Goal: Task Accomplishment & Management: Manage account settings

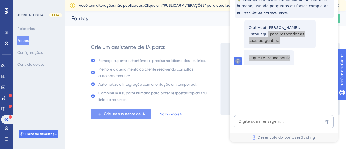
click at [136, 117] on button "Crie um assistente de IA" at bounding box center [121, 114] width 61 height 10
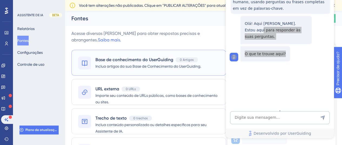
click at [164, 59] on font "Base de conhecimento do UserGuiding" at bounding box center [134, 59] width 78 height 5
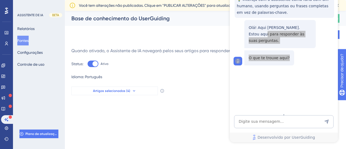
click at [147, 88] on button "Artigos selecionados (4)" at bounding box center [114, 90] width 86 height 9
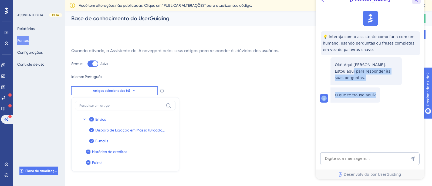
drag, startPoint x: 419, startPoint y: 1, endPoint x: 733, endPoint y: -4, distance: 314.0
click at [346, 1] on icon "Botão Fechar" at bounding box center [416, 0] width 6 height 6
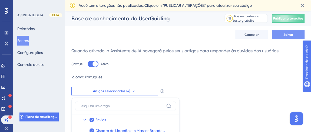
click at [277, 35] on button "Salvar" at bounding box center [288, 34] width 32 height 9
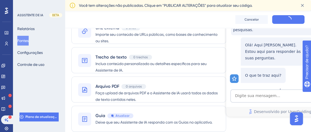
scroll to position [68, 0]
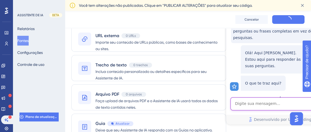
click at [274, 105] on textarea "Entrada de texto do assistente de IA" at bounding box center [279, 103] width 99 height 13
type textarea "Dúvida"
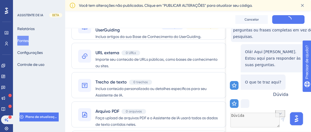
scroll to position [93, 0]
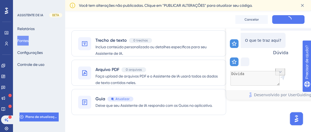
click at [281, 69] on icon at bounding box center [279, 71] width 5 height 5
click at [267, 91] on link "Desenvolvido por UserGuiding" at bounding box center [280, 95] width 108 height 10
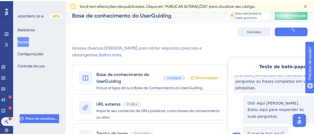
scroll to position [0, 0]
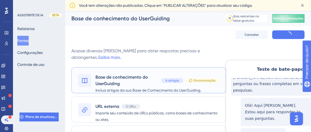
click at [200, 77] on div "Base de conhecimento do UserGuiding 4 artigos Sincronização" at bounding box center [157, 80] width 124 height 13
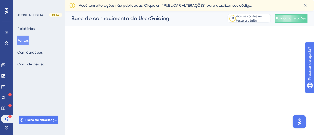
click at [201, 0] on html "Desempenho Usuários Noivado Widgets Opinião Atualizações de produtos Base de co…" at bounding box center [157, 0] width 314 height 0
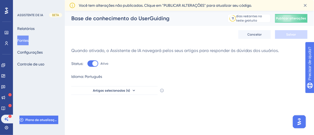
click at [292, 13] on div "Base de conhecimento do UserGuiding 11 dias restantes no teste gratuito Clique …" at bounding box center [189, 18] width 249 height 15
click at [293, 16] on button "Publicar alterações" at bounding box center [291, 18] width 32 height 9
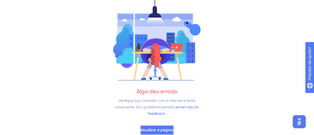
click at [162, 134] on button "Atualizar a página" at bounding box center [157, 131] width 34 height 10
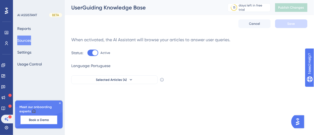
drag, startPoint x: 59, startPoint y: 103, endPoint x: 67, endPoint y: 101, distance: 7.8
click at [59, 103] on icon at bounding box center [59, 103] width 3 height 3
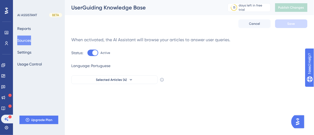
click at [300, 123] on img "Open AI Assistant Launcher" at bounding box center [298, 122] width 10 height 10
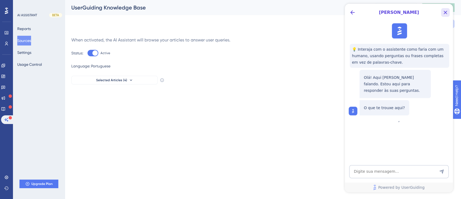
click at [314, 14] on icon "Close Button" at bounding box center [445, 12] width 6 height 6
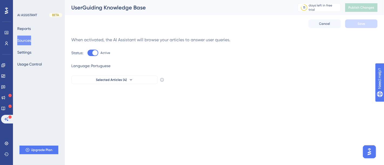
drag, startPoint x: 156, startPoint y: 83, endPoint x: 138, endPoint y: 128, distance: 48.1
click at [31, 51] on button "Settings" at bounding box center [24, 53] width 14 height 10
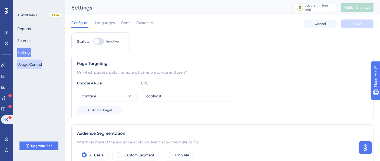
click at [35, 61] on button "Usage Control" at bounding box center [29, 64] width 25 height 10
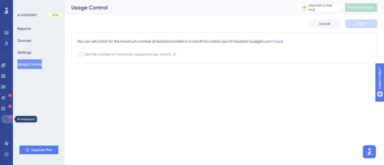
click at [6, 121] on icon at bounding box center [6, 119] width 4 height 4
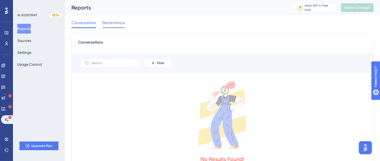
click at [119, 22] on span "Performance" at bounding box center [113, 22] width 22 height 6
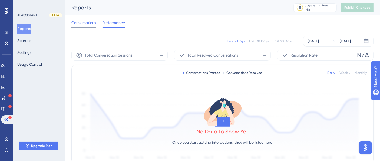
click at [83, 23] on span "Conversations" at bounding box center [83, 22] width 25 height 6
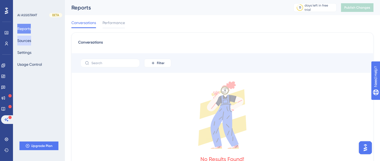
click at [28, 40] on button "Sources" at bounding box center [24, 41] width 14 height 10
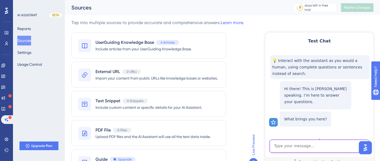
click at [304, 135] on textarea "AI Assistant Text Input" at bounding box center [318, 145] width 99 height 13
type textarea "´"
type textarea "dúvida"
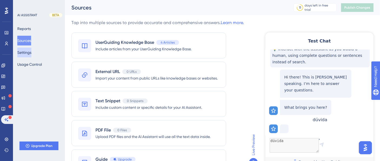
click at [22, 50] on button "Settings" at bounding box center [24, 53] width 14 height 10
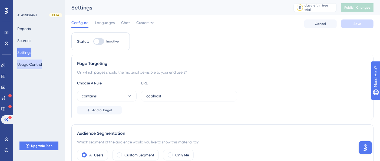
click at [35, 71] on div "AI ASSISTANT BETA Reports Sources Settings Usage Control Upgrade Plan" at bounding box center [39, 80] width 52 height 161
click at [34, 64] on button "Usage Control" at bounding box center [29, 64] width 25 height 10
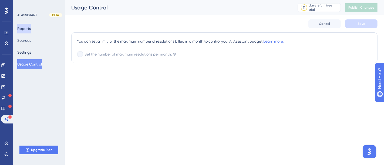
click at [23, 30] on button "Reports" at bounding box center [24, 29] width 14 height 10
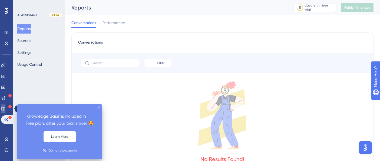
click at [3, 106] on link at bounding box center [3, 108] width 4 height 9
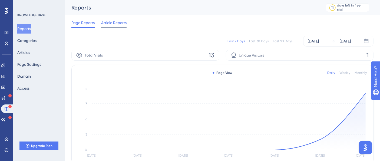
click at [106, 22] on span "Article Reports" at bounding box center [113, 22] width 25 height 6
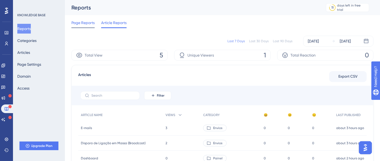
click at [85, 23] on span "Page Reports" at bounding box center [82, 22] width 23 height 6
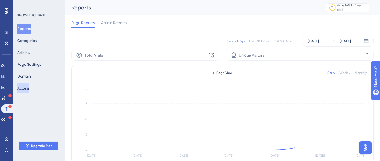
click at [23, 91] on button "Access" at bounding box center [23, 88] width 12 height 10
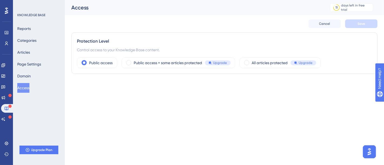
click at [10, 117] on icon at bounding box center [9, 117] width 3 height 3
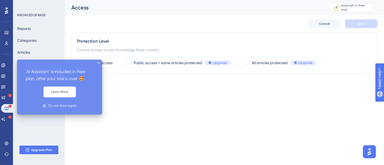
click at [10, 118] on icon at bounding box center [9, 117] width 3 height 3
click at [5, 120] on icon at bounding box center [3, 120] width 4 height 4
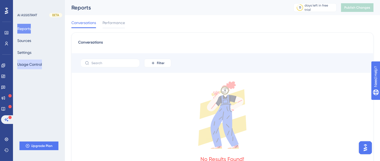
click at [37, 60] on button "Usage Control" at bounding box center [29, 64] width 25 height 10
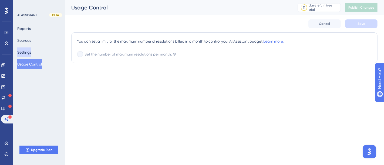
click at [31, 53] on button "Settings" at bounding box center [24, 53] width 14 height 10
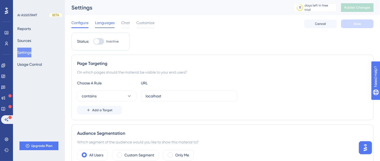
click at [99, 23] on span "Languages" at bounding box center [105, 22] width 20 height 6
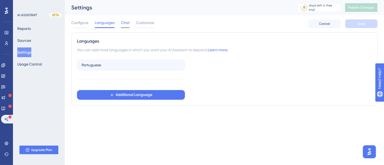
click at [124, 26] on div "Chat" at bounding box center [125, 23] width 9 height 9
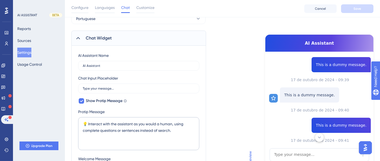
scroll to position [172, 0]
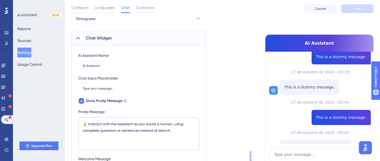
click at [314, 47] on div "AI Assistant" at bounding box center [319, 43] width 108 height 17
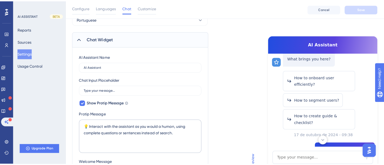
scroll to position [0, 0]
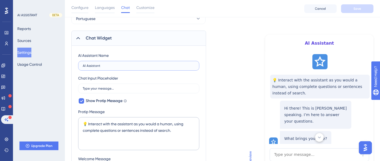
click at [133, 66] on input "AI Assistant" at bounding box center [139, 66] width 112 height 4
type input "L"
type input "B"
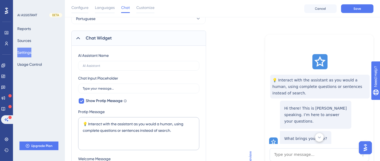
click at [115, 63] on label at bounding box center [138, 66] width 121 height 10
click at [115, 64] on input "text" at bounding box center [139, 66] width 112 height 4
click at [314, 8] on span "Cancel" at bounding box center [320, 8] width 11 height 4
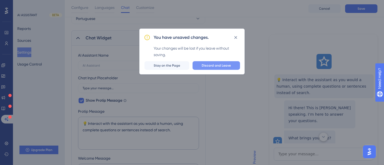
click at [228, 63] on span "Discard and Leave" at bounding box center [216, 65] width 29 height 4
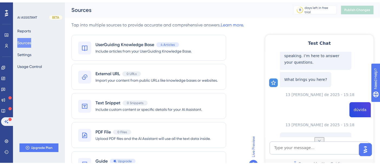
scroll to position [47, 0]
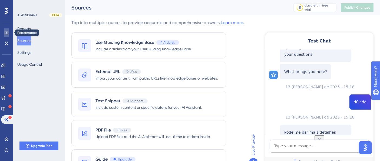
click at [6, 29] on link at bounding box center [6, 32] width 4 height 9
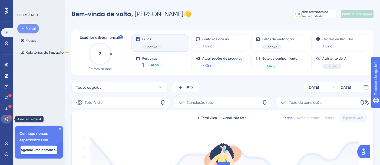
click at [4, 118] on icon at bounding box center [6, 119] width 4 height 4
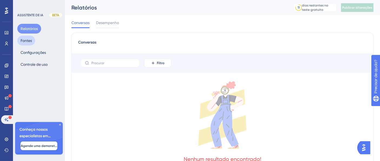
click at [30, 41] on font "Fontes" at bounding box center [26, 40] width 11 height 4
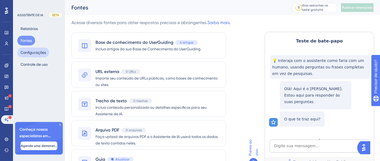
click at [31, 50] on font "Configurações" at bounding box center [33, 52] width 25 height 4
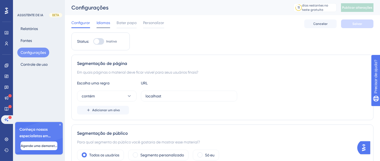
click at [105, 23] on font "Idiomas" at bounding box center [103, 23] width 14 height 4
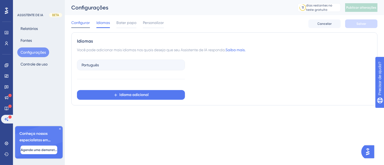
click at [89, 20] on span "Configurar" at bounding box center [80, 22] width 19 height 6
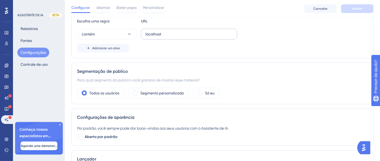
scroll to position [120, 0]
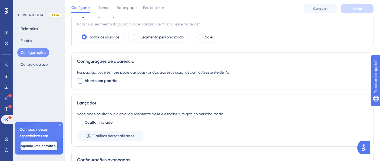
click at [100, 80] on font "Aberto por padrão" at bounding box center [101, 80] width 33 height 5
checkbox input "false"
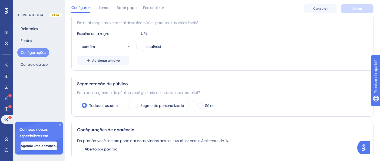
scroll to position [0, 0]
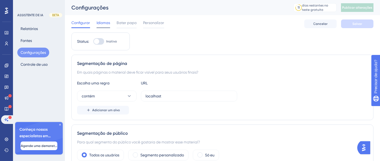
click at [101, 22] on font "Idiomas" at bounding box center [103, 23] width 14 height 4
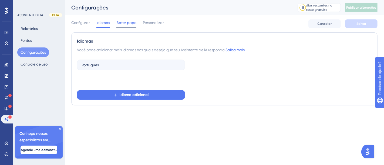
click at [118, 20] on span "Bater papo" at bounding box center [126, 22] width 20 height 6
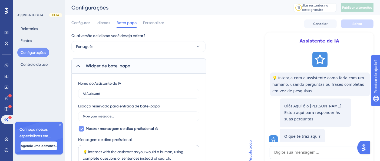
scroll to position [30, 0]
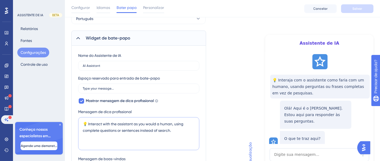
click at [134, 125] on textarea "💡 Interact with the assistant as you would a human, using complete questions or…" at bounding box center [138, 133] width 121 height 33
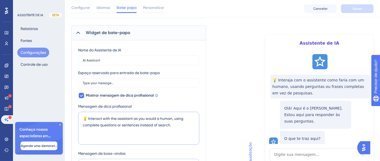
scroll to position [0, 0]
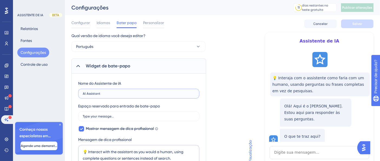
click at [94, 95] on input "AI Assistant" at bounding box center [139, 94] width 112 height 4
click at [93, 94] on input "AI Assistant" at bounding box center [139, 94] width 112 height 4
click at [92, 94] on input "AI Assistant" at bounding box center [139, 94] width 112 height 4
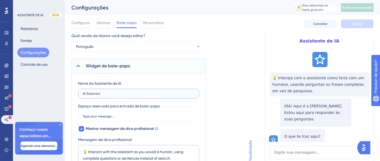
click at [92, 94] on input "AI Assistant" at bounding box center [139, 94] width 112 height 4
type input "]"
click at [136, 95] on input "Lidi" at bounding box center [139, 94] width 112 height 4
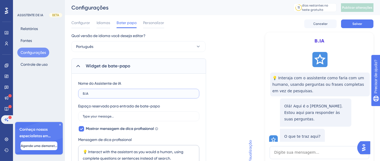
click at [126, 93] on input "B.IA" at bounding box center [139, 94] width 112 height 4
type input "Lidi"
click at [118, 129] on font "Mostrar mensagem de dica profissional" at bounding box center [120, 128] width 68 height 5
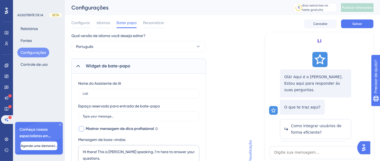
click at [118, 129] on font "Mostrar mensagem de dica profissional" at bounding box center [120, 128] width 68 height 5
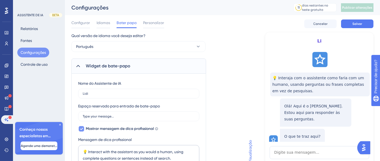
click at [118, 129] on font "Mostrar mensagem de dica profissional" at bounding box center [120, 128] width 68 height 5
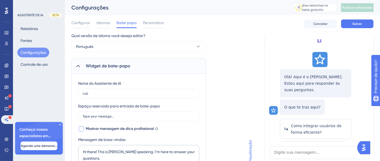
click at [118, 129] on font "Mostrar mensagem de dica profissional" at bounding box center [120, 128] width 68 height 5
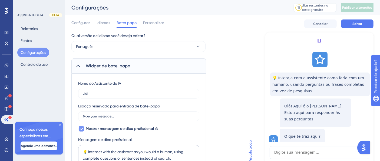
click at [118, 129] on font "Mostrar mensagem de dica profissional" at bounding box center [120, 128] width 68 height 5
checkbox input "false"
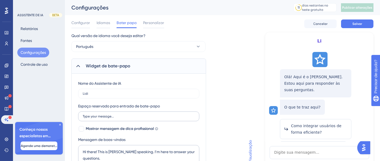
scroll to position [90, 0]
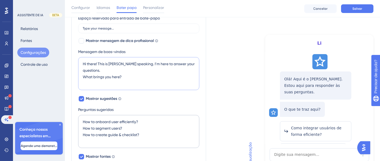
drag, startPoint x: 132, startPoint y: 78, endPoint x: 82, endPoint y: 59, distance: 53.8
click at [79, 59] on textarea "Hi there! This is Dylan speaking. I’m here to answer your questions. What bring…" at bounding box center [138, 73] width 121 height 33
type textarea "I"
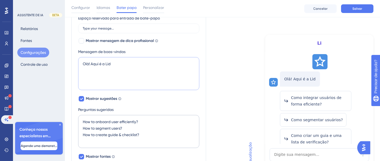
type textarea "Olá! Aqui é a Lidi"
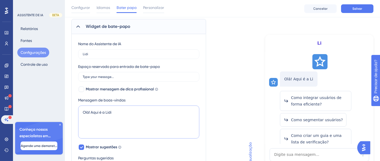
scroll to position [60, 0]
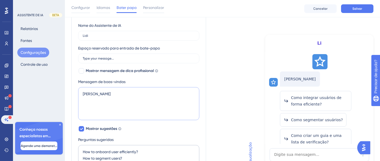
type textarea "Ol"
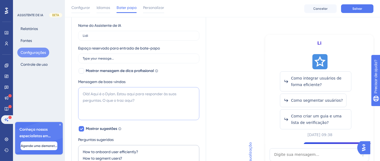
click at [113, 92] on textarea at bounding box center [138, 103] width 121 height 33
click at [136, 101] on textarea at bounding box center [138, 103] width 121 height 33
click at [140, 99] on textarea at bounding box center [138, 103] width 121 height 33
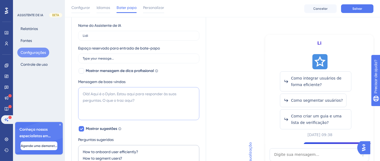
click at [129, 92] on textarea at bounding box center [138, 103] width 121 height 33
click at [129, 91] on textarea at bounding box center [138, 103] width 121 height 33
click at [133, 100] on textarea at bounding box center [138, 103] width 121 height 33
paste textarea "🤖 Olá! Seja bem-vindo(a)! Sou o assistente virtual da [nome da empresa], aqui p…"
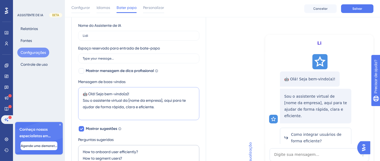
drag, startPoint x: 163, startPoint y: 101, endPoint x: 128, endPoint y: 100, distance: 34.9
click at [128, 100] on textarea "🤖 Olá! Seja bem-vindo(a)! Sou o assistente virtual da [nome da empresa], aqui p…" at bounding box center [138, 103] width 121 height 33
click at [92, 98] on textarea "🤖 Olá! Seja bem-vindo(a)! Sou o assistente virtual da LigueLead, aqui para te a…" at bounding box center [138, 103] width 121 height 33
click at [155, 106] on textarea "🤖 Olá! Seja bem-vindo(a)! Sou a Lidi, uma assistente virtual da LigueLead, aqui…" at bounding box center [138, 103] width 121 height 33
click at [107, 100] on textarea "🤖 Olá! Seja bem-vindo(a)! Sou a Lidi, uma assistente virtual da LigueLead, aqui…" at bounding box center [138, 103] width 121 height 33
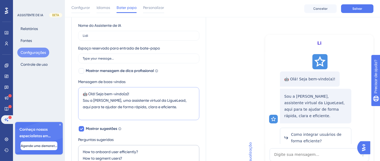
click at [107, 100] on textarea "🤖 Olá! Seja bem-vindo(a)! Sou a Lidi, uma assistente virtual da LigueLead, aqui…" at bounding box center [138, 103] width 121 height 33
click at [174, 104] on textarea "🤖 Olá! Seja bem-vindo(a)! Sou a Lidi, a assistente virtual da LigueLead, aqui p…" at bounding box center [138, 103] width 121 height 33
click at [159, 100] on textarea "🤖 Olá! Seja bem-vindo(a)! Sou a Lidi, a assistente virtual da LigueLead, aqui p…" at bounding box center [138, 103] width 121 height 33
click at [160, 100] on textarea "🤖 Olá! Seja bem-vindo(a)! Sou a Lidi, a assistente virtual da LigueLead, aqui p…" at bounding box center [138, 103] width 121 height 33
click at [168, 105] on textarea "🤖 Olá! Seja bem-vindo(a)! Sou a Lidi, a assistente virtual da LigueLead. Estou …" at bounding box center [138, 103] width 121 height 33
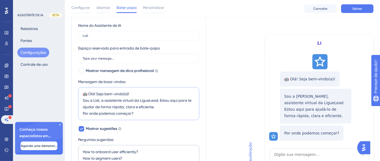
type textarea "🤖 Olá! Seja bem-vindo(a)! Sou a Lidi, a assistente virtual da LigueLead. Estou …"
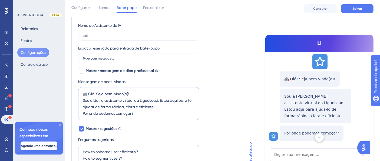
scroll to position [4, 0]
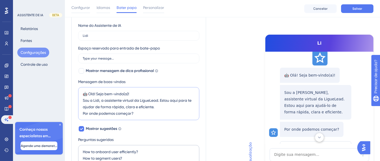
click at [143, 114] on textarea "🤖 Olá! Seja bem-vindo(a)! Sou a Lidi, a assistente virtual da LigueLead. Estou …" at bounding box center [138, 103] width 121 height 33
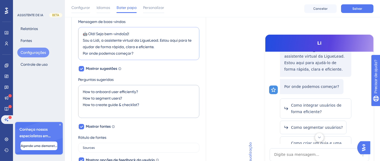
scroll to position [64, 0]
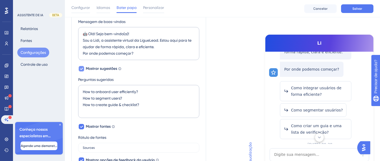
click at [93, 67] on font "Mostrar sugestões" at bounding box center [101, 68] width 31 height 5
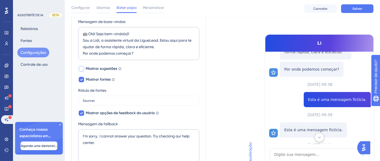
click at [93, 67] on font "Mostrar sugestões" at bounding box center [101, 68] width 31 height 5
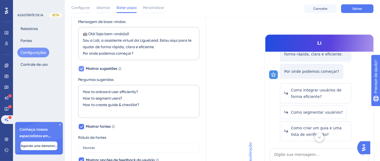
click at [93, 67] on font "Mostrar sugestões" at bounding box center [101, 68] width 31 height 5
checkbox input "false"
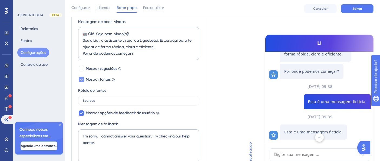
click at [96, 79] on font "Mostrar fontes" at bounding box center [98, 79] width 25 height 5
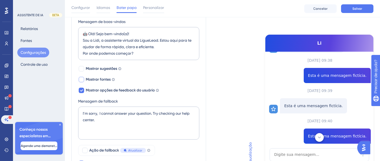
scroll to position [89, 0]
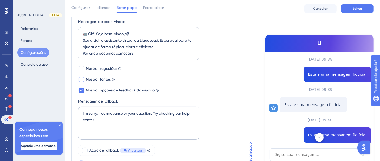
click at [96, 79] on font "Mostrar fontes" at bounding box center [98, 79] width 25 height 5
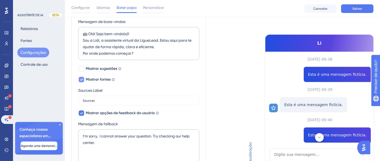
click at [96, 79] on font "Mostrar fontes" at bounding box center [98, 79] width 25 height 5
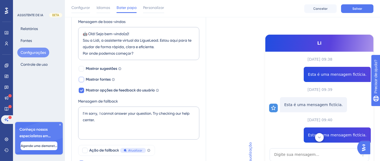
click at [96, 79] on font "Mostrar fontes" at bounding box center [98, 79] width 25 height 5
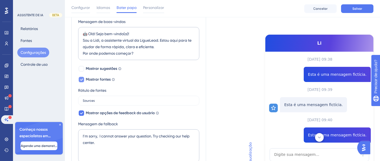
click at [96, 79] on font "Mostrar fontes" at bounding box center [98, 79] width 25 height 5
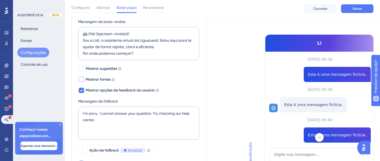
click at [96, 79] on font "Mostrar fontes" at bounding box center [98, 79] width 25 height 5
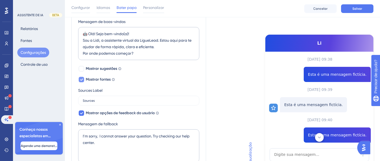
click at [96, 79] on font "Mostrar fontes" at bounding box center [98, 79] width 25 height 5
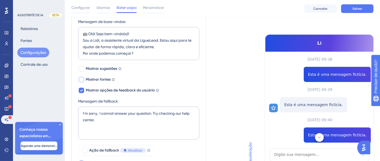
click at [96, 78] on font "Mostrar fontes" at bounding box center [98, 79] width 25 height 5
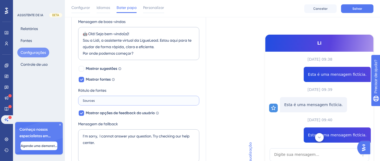
click at [93, 100] on input "Sources" at bounding box center [139, 101] width 112 height 4
click at [93, 80] on font "Mostrar fontes" at bounding box center [98, 79] width 25 height 5
checkbox input "false"
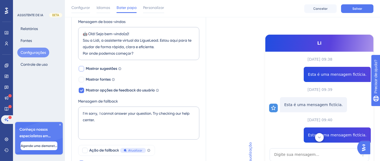
click at [96, 66] on font "Mostrar sugestões" at bounding box center [101, 68] width 31 height 5
checkbox input "true"
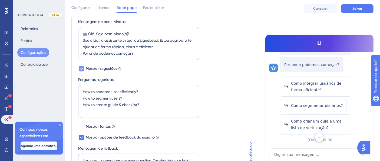
scroll to position [62, 0]
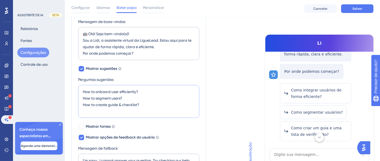
click at [152, 103] on textarea "How to onboard user efficiently? How to segment users? How to create guide & ch…" at bounding box center [138, 101] width 121 height 33
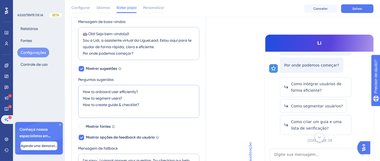
drag, startPoint x: 155, startPoint y: 105, endPoint x: 78, endPoint y: 78, distance: 81.4
click at [81, 81] on div "Perguntas sugeridas How to onboard user efficiently? How to segment users? How …" at bounding box center [138, 97] width 121 height 43
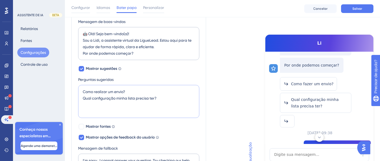
click at [130, 110] on textarea "Como realizar um envio? Qual configuração minha lista precisa ter?" at bounding box center [138, 101] width 121 height 33
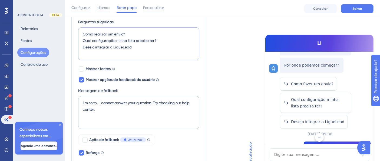
scroll to position [180, 0]
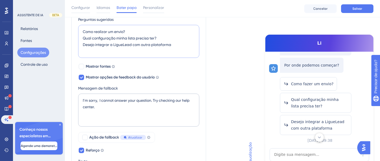
type textarea "Como realizar um envio? Qual configuração minha lista precisa ter? Desejo integ…"
click at [170, 115] on textarea "I’m sorry, I cannot answer your question. Try checking our help center." at bounding box center [138, 109] width 121 height 33
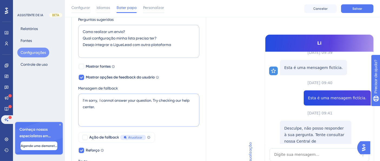
scroll to position [238, 0]
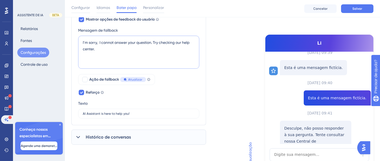
click at [107, 43] on textarea "I’m sorry, I cannot answer your question. Try checking our help center." at bounding box center [138, 52] width 121 height 33
click at [108, 43] on textarea "I’m sorry, I cannot answer your question. Try checking our help center." at bounding box center [138, 52] width 121 height 33
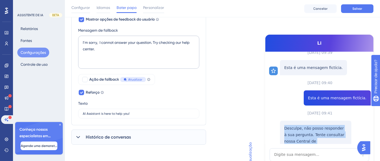
drag, startPoint x: 320, startPoint y: 136, endPoint x: 280, endPoint y: 121, distance: 42.8
click at [280, 122] on div "Desculpe, não posso responder à sua pergunta. Tente consultar nossa Central de …" at bounding box center [315, 138] width 71 height 35
copy font "Desculpe, não posso responder à sua pergunta. Tente consultar nossa Central de …"
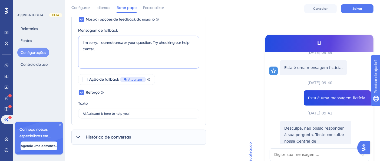
drag, startPoint x: 109, startPoint y: 57, endPoint x: 64, endPoint y: 29, distance: 53.5
paste textarea "Desculpe, não posso responder à sua pergunta. Tente consultar nossa Central de …"
click at [110, 41] on textarea "Desculpe, não posso responder à sua pergunta. Tente consultar nossa Central de …" at bounding box center [138, 52] width 121 height 33
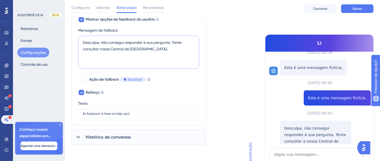
click at [171, 55] on textarea "Desculpe, não consegui responder à sua pergunta. Tente consultar nossa Central …" at bounding box center [138, 52] width 121 height 33
type textarea "Desculpe, não consegui responder à sua pergunta. Tente consultar nossa Central …"
click at [81, 92] on icon at bounding box center [81, 93] width 3 height 2
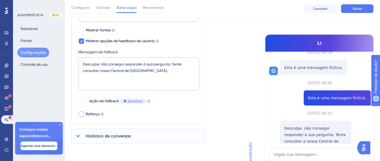
scroll to position [215, 0]
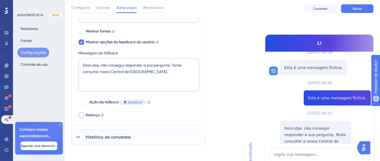
click at [83, 113] on div at bounding box center [81, 114] width 5 height 5
click at [96, 135] on input "AI Assistant is here to help you!" at bounding box center [139, 136] width 112 height 4
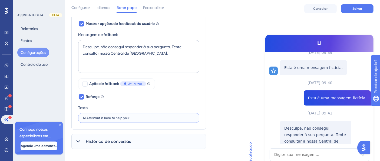
scroll to position [238, 0]
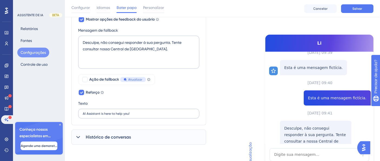
click at [129, 115] on label "AI Assistant is here to help you!" at bounding box center [138, 114] width 121 height 10
click at [129, 115] on input "AI Assistant is here to help you!" at bounding box center [139, 114] width 112 height 4
click at [129, 115] on label "AI Assistant is here to help you!" at bounding box center [138, 114] width 121 height 10
click at [129, 115] on input "AI Assistant is here to help you!" at bounding box center [139, 114] width 112 height 4
click at [129, 115] on label "AI Assistant is here to help you!" at bounding box center [138, 114] width 121 height 10
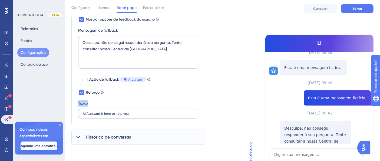
click at [129, 115] on input "AI Assistant is here to help you!" at bounding box center [139, 114] width 112 height 4
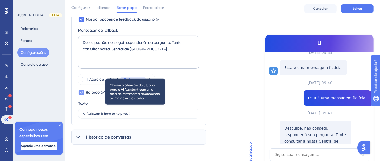
click at [102, 91] on icon at bounding box center [102, 92] width 3 height 3
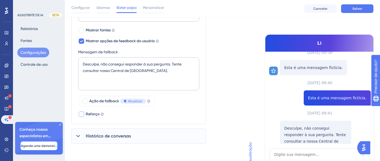
scroll to position [215, 0]
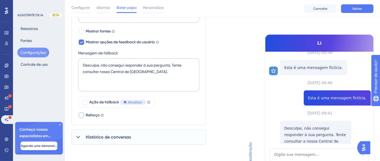
click at [103, 112] on label "Reforço Chame a atenção do usuário para o AI Assistant com uma dica de ferramen…" at bounding box center [91, 115] width 26 height 6
click at [80, 114] on icon at bounding box center [81, 115] width 3 height 4
click at [80, 114] on div at bounding box center [81, 114] width 5 height 5
checkbox input "true"
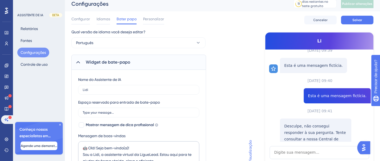
scroll to position [0, 0]
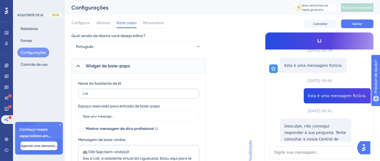
click at [109, 91] on label "Lidi" at bounding box center [138, 94] width 121 height 10
click at [109, 92] on input "Lidi" at bounding box center [139, 94] width 112 height 4
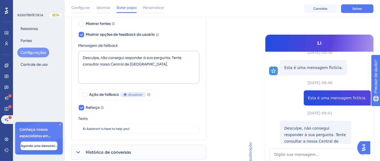
scroll to position [238, 0]
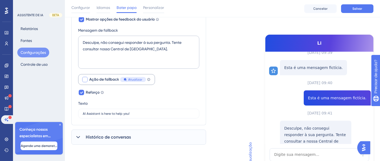
click at [84, 78] on div at bounding box center [84, 79] width 5 height 5
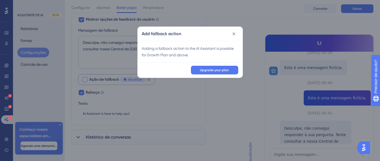
scroll to position [233, 0]
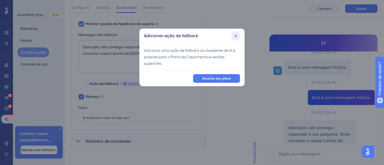
click at [234, 36] on icon at bounding box center [235, 35] width 5 height 5
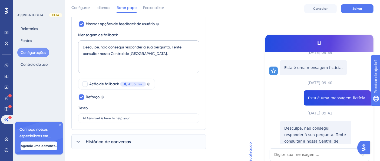
click at [123, 143] on span "Histórico de conversas" at bounding box center [108, 141] width 45 height 6
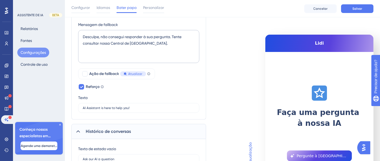
scroll to position [292, 0]
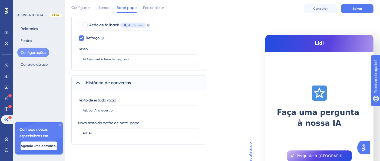
click at [142, 103] on div "Texto de estado vazio Ask our AI a question" at bounding box center [138, 106] width 121 height 18
click at [142, 108] on input "Ask our AI a question" at bounding box center [139, 110] width 112 height 4
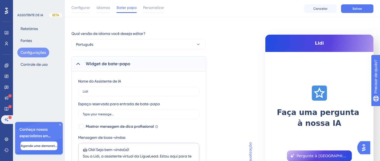
scroll to position [0, 0]
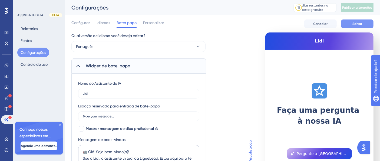
click at [349, 24] on button "Salvar" at bounding box center [357, 23] width 32 height 9
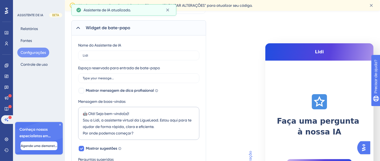
scroll to position [120, 0]
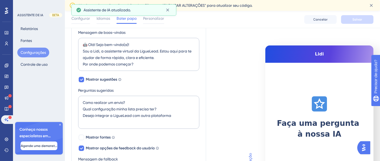
drag, startPoint x: 326, startPoint y: 58, endPoint x: 323, endPoint y: 46, distance: 12.5
click at [323, 47] on div "Lidi" at bounding box center [319, 53] width 108 height 17
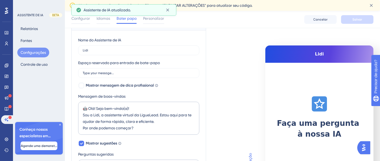
scroll to position [0, 0]
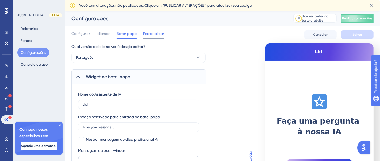
click at [154, 32] on font "Personalizar" at bounding box center [153, 33] width 21 height 4
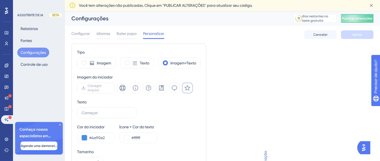
click at [148, 100] on div "Texto" at bounding box center [138, 108] width 123 height 19
click at [139, 63] on div "Texto" at bounding box center [137, 63] width 34 height 11
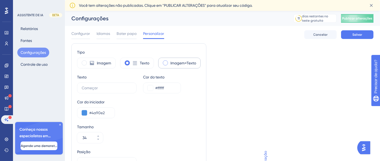
click at [175, 64] on font "Imagem+Texto" at bounding box center [183, 63] width 26 height 4
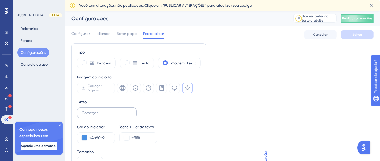
scroll to position [90, 0]
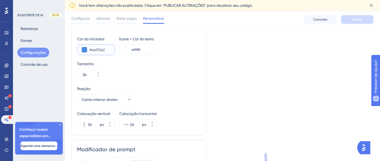
click at [104, 48] on input "#4a90e2" at bounding box center [99, 49] width 21 height 6
paste input "1BCCAE"
type input "#1BCCAE"
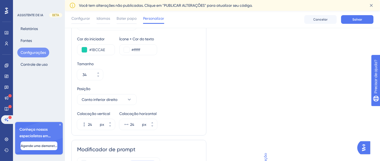
click at [165, 55] on div "Tipo Imagem Texto Imagem+Texto Imagem do iniciador Carregar arquivo Texto Cor d…" at bounding box center [138, 45] width 123 height 169
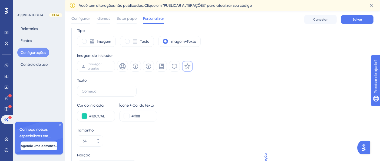
scroll to position [4, 0]
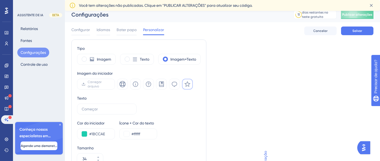
click at [190, 86] on button at bounding box center [187, 84] width 11 height 11
click at [177, 84] on icon at bounding box center [174, 84] width 6 height 6
click at [190, 85] on icon at bounding box center [187, 84] width 6 height 6
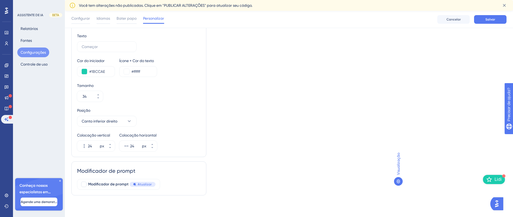
scroll to position [0, 0]
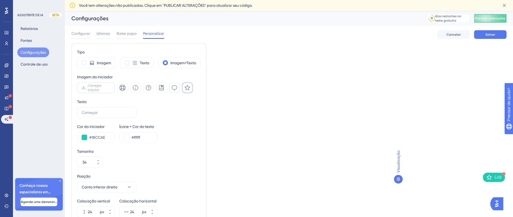
click at [105, 88] on span "Carregar arquivo" at bounding box center [99, 87] width 23 height 9
click at [110, 88] on input "Carregar arquivo" at bounding box center [110, 88] width 0 height 0
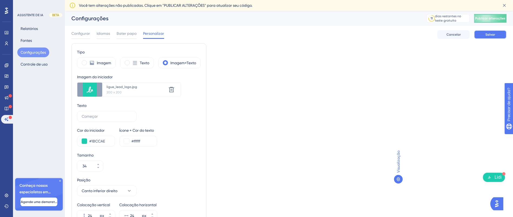
click at [384, 36] on span "Salvar" at bounding box center [490, 34] width 10 height 4
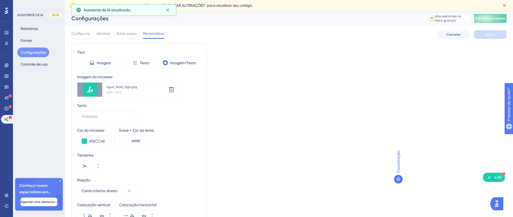
click at [384, 165] on font "Lidi" at bounding box center [497, 177] width 7 height 5
click at [384, 165] on span "Lidi" at bounding box center [497, 177] width 7 height 6
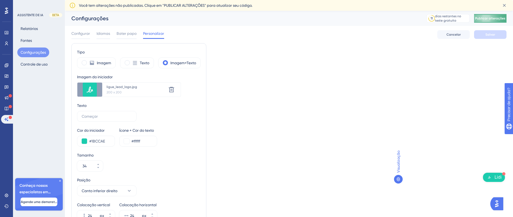
click at [384, 18] on font "Publicar alterações" at bounding box center [490, 18] width 30 height 4
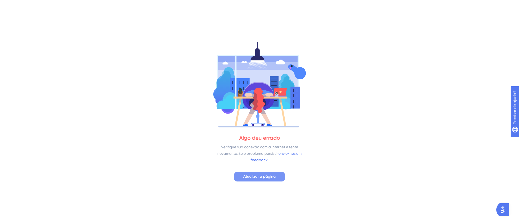
click at [267, 165] on span "Atualizar a página" at bounding box center [259, 177] width 32 height 6
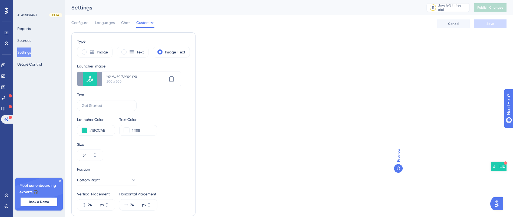
click at [491, 168] on img "Open AI Assistant Launcher" at bounding box center [494, 167] width 6 height 6
click at [399, 170] on icon at bounding box center [398, 168] width 4 height 4
click at [399, 154] on span "Preview" at bounding box center [398, 156] width 6 height 14
click at [499, 169] on span "Lidi" at bounding box center [502, 166] width 7 height 6
click at [104, 49] on label "Image" at bounding box center [102, 52] width 11 height 6
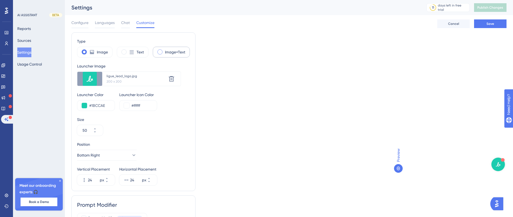
click at [171, 53] on label "Image+Text" at bounding box center [175, 52] width 20 height 6
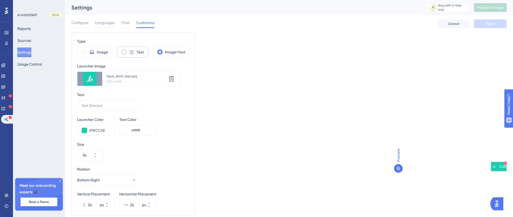
click at [139, 51] on label "Text" at bounding box center [139, 52] width 7 height 6
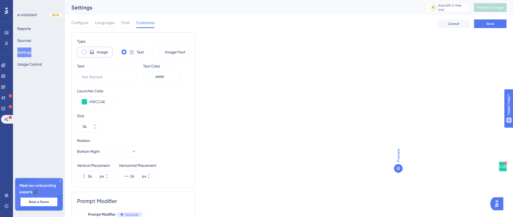
click at [105, 52] on label "Image" at bounding box center [102, 52] width 11 height 6
type input "50"
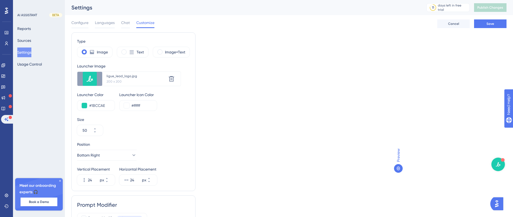
click at [286, 67] on div "Type Image Text Image+Text Launcher Image Upload new image ligue_lead_logo.jpg …" at bounding box center [288, 133] width 435 height 202
click at [476, 26] on button "Save" at bounding box center [490, 23] width 32 height 9
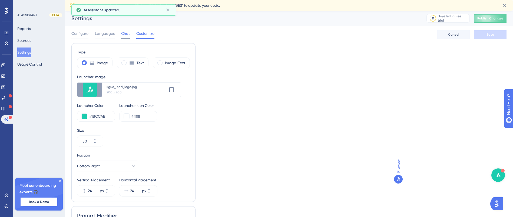
click at [124, 36] on span "Chat" at bounding box center [125, 33] width 9 height 6
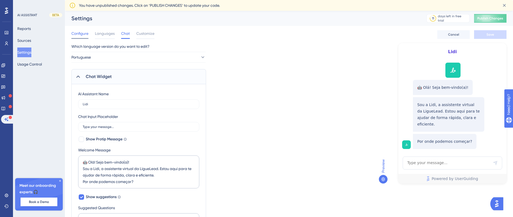
click at [83, 37] on div "Configure" at bounding box center [79, 34] width 17 height 9
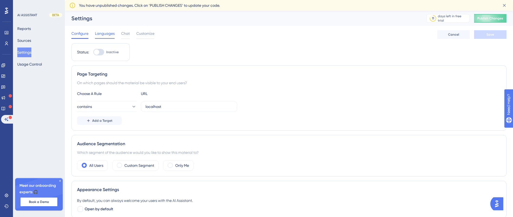
click at [106, 32] on span "Languages" at bounding box center [105, 33] width 20 height 6
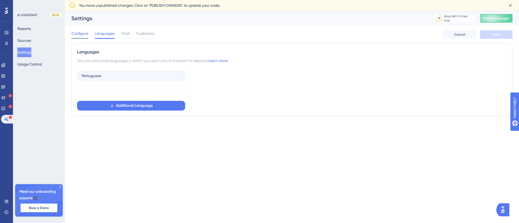
click at [80, 32] on span "Configure" at bounding box center [79, 33] width 17 height 6
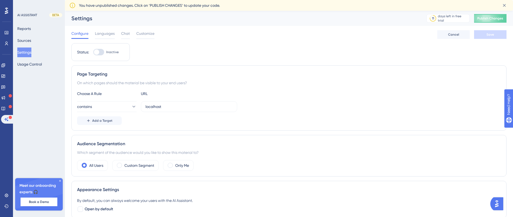
click at [98, 51] on div at bounding box center [96, 51] width 5 height 5
click at [93, 52] on input "Inactive" at bounding box center [93, 52] width 0 height 0
checkbox input "true"
click at [477, 36] on button "Save" at bounding box center [490, 34] width 32 height 9
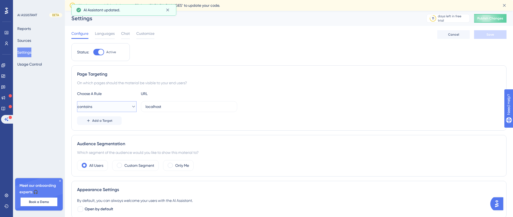
click at [131, 108] on icon at bounding box center [133, 106] width 5 height 5
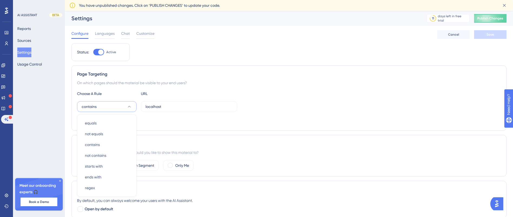
scroll to position [46, 0]
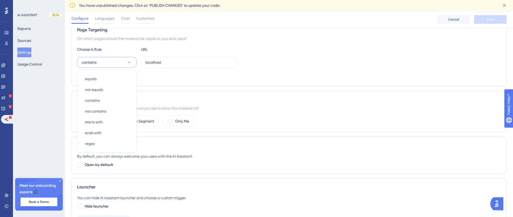
click at [129, 63] on icon at bounding box center [128, 62] width 5 height 5
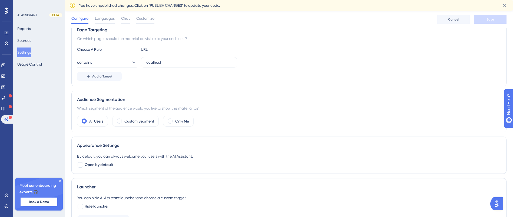
click at [298, 64] on div "contains localhost" at bounding box center [288, 62] width 423 height 11
click at [219, 66] on label "localhost" at bounding box center [189, 62] width 96 height 11
click at [219, 65] on input "localhost" at bounding box center [188, 62] width 87 height 6
click at [280, 67] on div "contains localhost" at bounding box center [288, 62] width 423 height 11
click at [181, 123] on label "Only Me" at bounding box center [182, 121] width 14 height 6
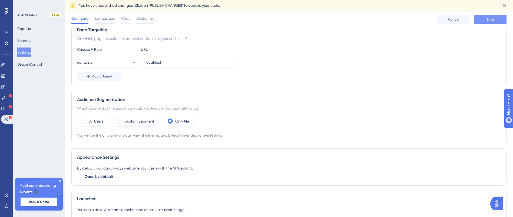
click at [483, 16] on button "Save" at bounding box center [490, 19] width 32 height 9
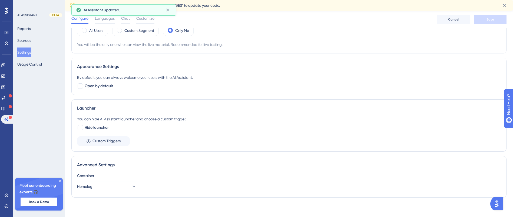
scroll to position [139, 0]
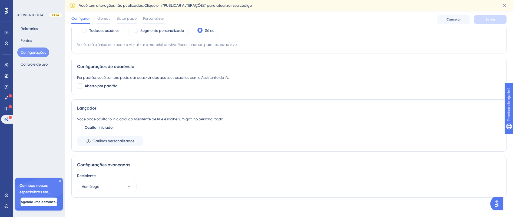
click at [67, 117] on div "Desempenho Usuários Noivado Widgets Opinião Atualizações de produtos Base de co…" at bounding box center [289, 42] width 448 height 337
click at [105, 87] on font "Aberto por padrão" at bounding box center [101, 86] width 33 height 5
checkbox input "false"
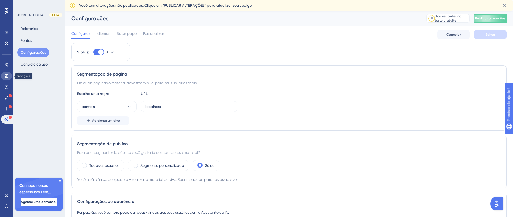
click at [9, 76] on link at bounding box center [6, 76] width 11 height 9
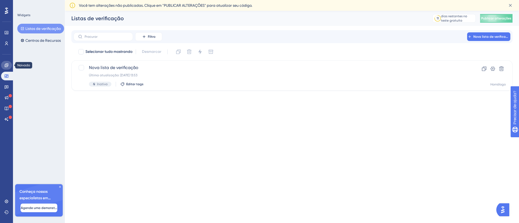
click at [6, 64] on icon at bounding box center [6, 65] width 4 height 4
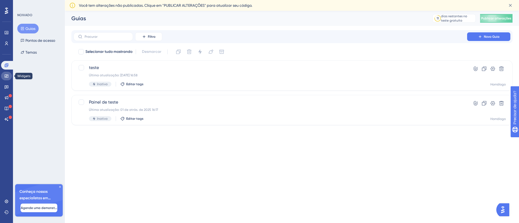
click at [6, 76] on icon at bounding box center [6, 76] width 4 height 4
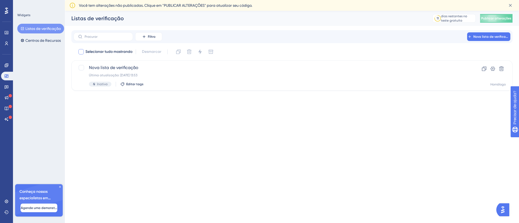
drag, startPoint x: 125, startPoint y: 49, endPoint x: 130, endPoint y: 53, distance: 6.1
click at [125, 49] on font "Selecionar tudo mostrando" at bounding box center [108, 51] width 47 height 5
checkbox input "true"
click at [126, 51] on font "Selecionar tudo mostrando" at bounding box center [108, 51] width 47 height 5
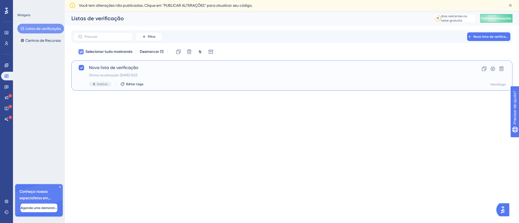
checkbox input "false"
click at [121, 67] on font "Nova lista de verificação" at bounding box center [113, 67] width 49 height 5
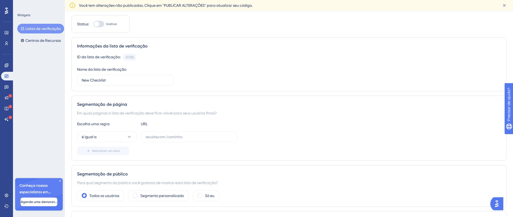
scroll to position [81, 0]
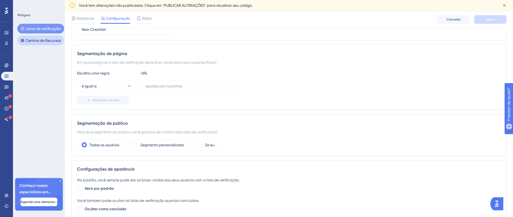
click at [52, 39] on font "Centros de Recursos" at bounding box center [42, 40] width 35 height 4
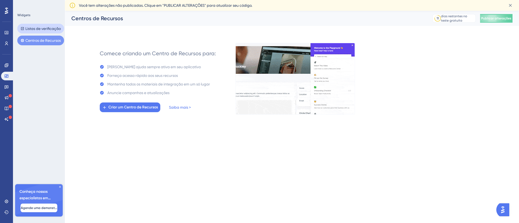
click at [47, 29] on font "Listas de verificação" at bounding box center [42, 28] width 35 height 4
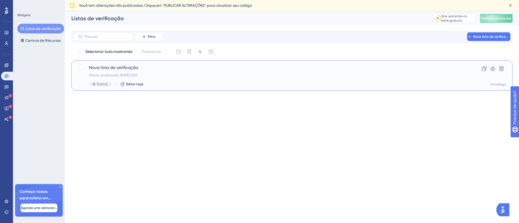
click at [142, 69] on span "Nova lista de verificação" at bounding box center [270, 68] width 363 height 6
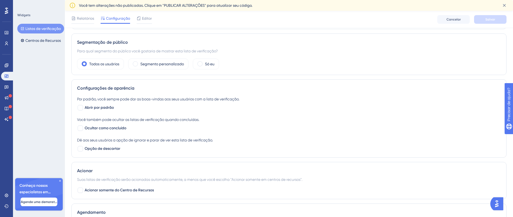
scroll to position [243, 0]
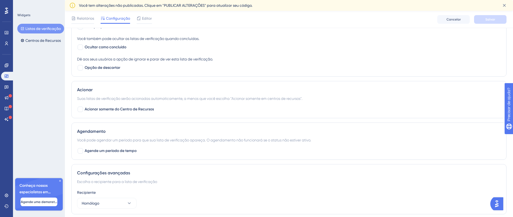
click at [499, 205] on img "Abra o iniciador do Assistente de IA" at bounding box center [496, 204] width 10 height 10
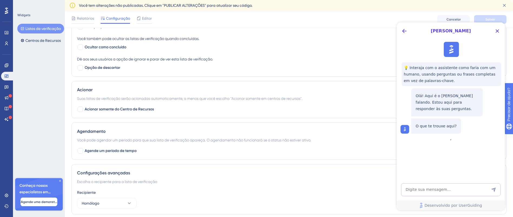
scroll to position [0, 0]
click at [443, 190] on textarea "Entrada de texto do assistente de IA" at bounding box center [450, 189] width 99 height 13
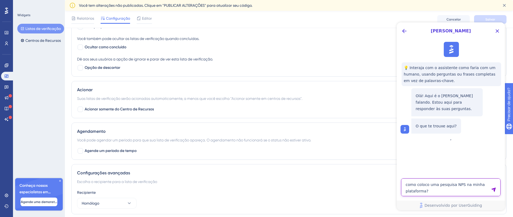
type textarea "como coloco uma pesquisa NPS na minha plataforma?"
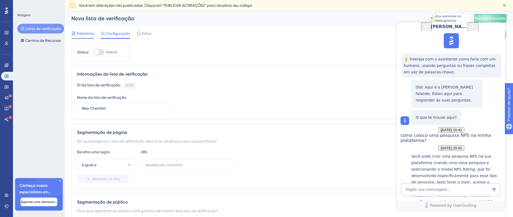
click at [92, 33] on font "Relatórios" at bounding box center [85, 33] width 17 height 4
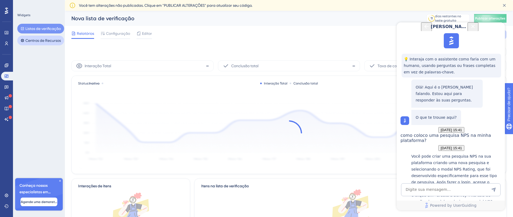
click at [53, 43] on font "Centros de Recursos" at bounding box center [42, 40] width 35 height 6
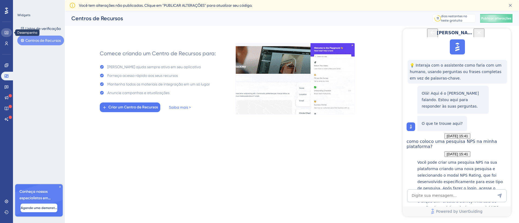
click at [8, 29] on link at bounding box center [6, 32] width 11 height 9
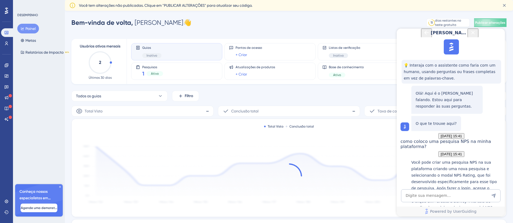
click at [6, 9] on icon at bounding box center [6, 11] width 3 height 6
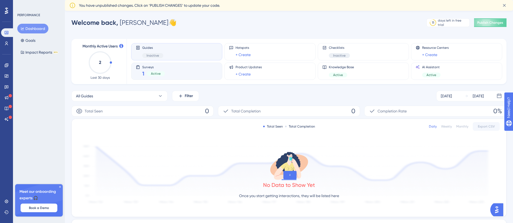
click at [146, 67] on span "Surveys" at bounding box center [153, 67] width 23 height 4
click at [139, 94] on button "All Surveys" at bounding box center [119, 96] width 96 height 11
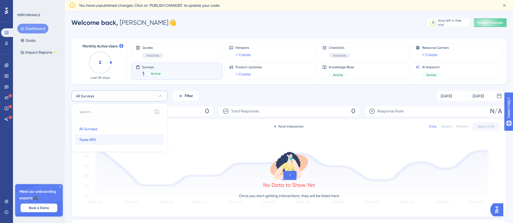
click at [103, 142] on button "Teste NPS Teste NPS" at bounding box center [119, 140] width 89 height 11
click at [494, 207] on button "Open AI Assistant Launcher" at bounding box center [496, 210] width 13 height 13
click at [496, 208] on link "Powered by UserGuiding" at bounding box center [450, 212] width 108 height 10
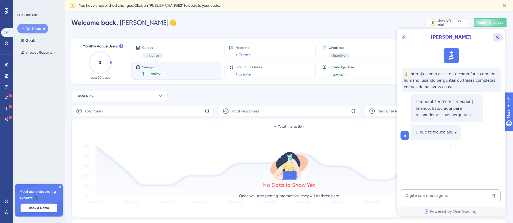
click at [496, 37] on icon "Close Button" at bounding box center [497, 37] width 6 height 6
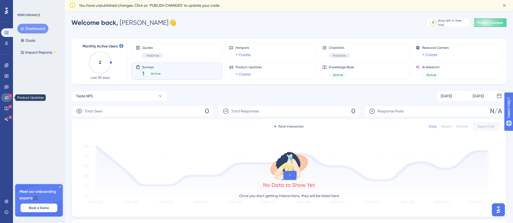
click at [8, 97] on icon at bounding box center [7, 98] width 4 height 4
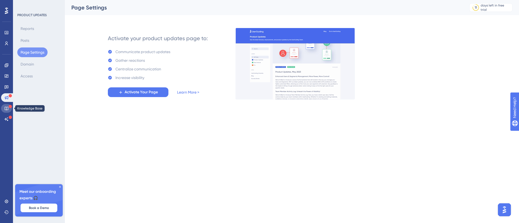
click at [8, 108] on icon at bounding box center [7, 109] width 4 height 4
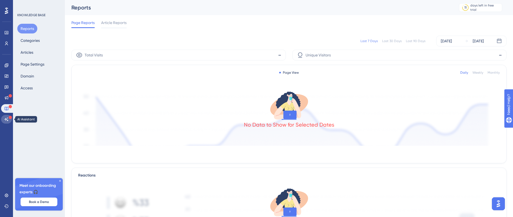
click at [6, 117] on icon at bounding box center [6, 119] width 4 height 4
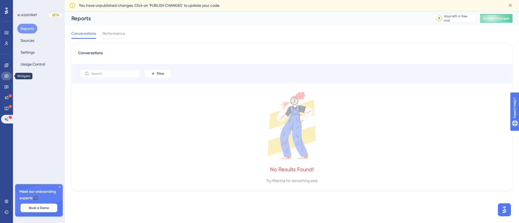
click at [4, 79] on link at bounding box center [6, 76] width 11 height 9
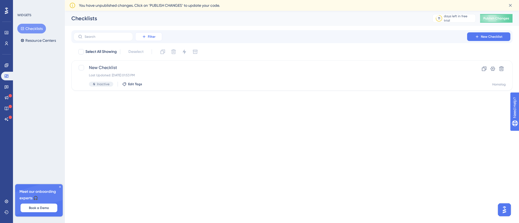
click at [160, 36] on button "Filter" at bounding box center [148, 36] width 27 height 9
click at [197, 24] on div "Checklists 11 days left in free trial Click to see upgrade options Publish Chan…" at bounding box center [292, 18] width 454 height 15
click at [5, 68] on link at bounding box center [6, 65] width 11 height 9
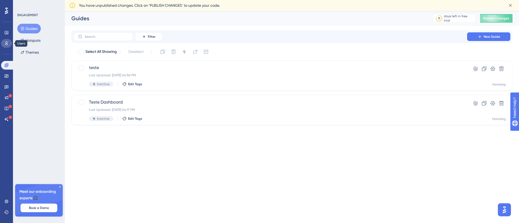
click at [8, 41] on link at bounding box center [6, 43] width 11 height 9
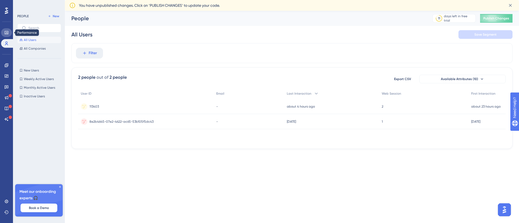
click at [6, 30] on link at bounding box center [6, 32] width 11 height 9
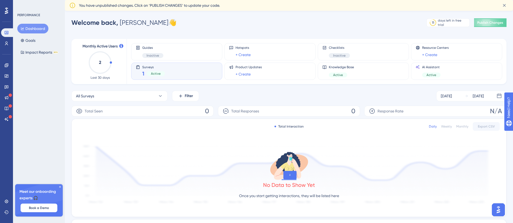
click at [175, 75] on div "Surveys 1 Active" at bounding box center [177, 71] width 82 height 12
click at [158, 97] on icon at bounding box center [160, 95] width 5 height 5
click at [89, 137] on span "Teste NPS" at bounding box center [87, 140] width 17 height 6
click at [495, 209] on img "Open AI Assistant Launcher" at bounding box center [498, 210] width 10 height 10
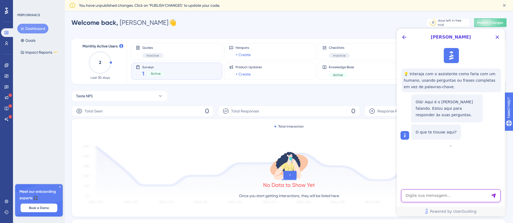
click at [457, 194] on textarea "AI Assistant Text Input" at bounding box center [450, 196] width 99 height 13
type textarea "como sincronizo a pesquisa que criei na userguiding com a minha plataforma?"
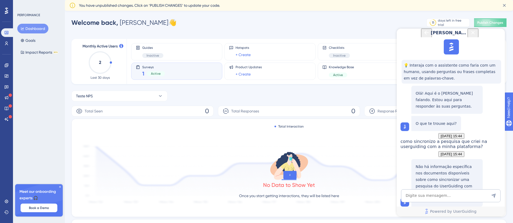
scroll to position [73, 0]
click at [438, 193] on textarea "AI Assistant Text Input" at bounding box center [450, 196] width 99 height 13
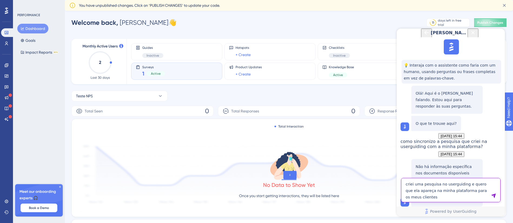
type textarea "criei uma pesquisa no userguiding e quero que ela apareça na minha plataforma p…"
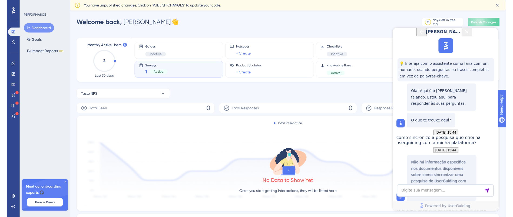
scroll to position [223, 0]
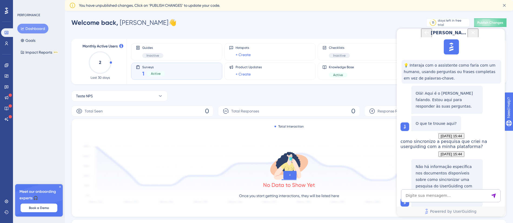
click at [9, 88] on link at bounding box center [6, 87] width 11 height 9
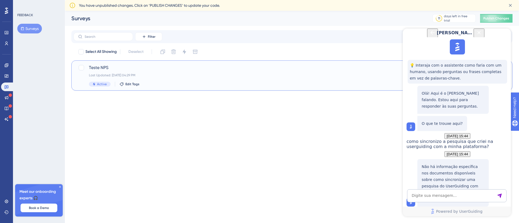
click at [103, 66] on span "Teste NPS" at bounding box center [270, 68] width 363 height 6
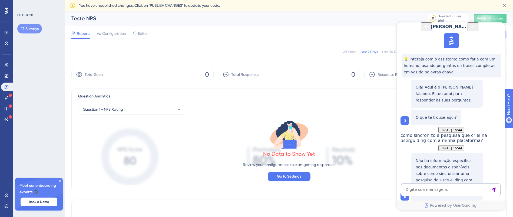
click at [479, 29] on div "[PERSON_NAME]" at bounding box center [451, 26] width 58 height 9
click at [474, 28] on icon "Close Button" at bounding box center [473, 27] width 4 height 4
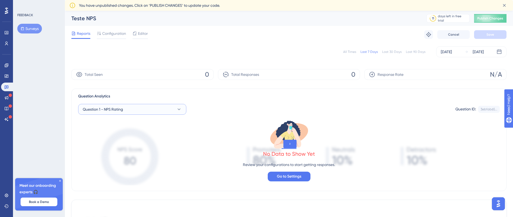
click at [153, 112] on button "Question 1 - NPS Rating" at bounding box center [132, 109] width 108 height 11
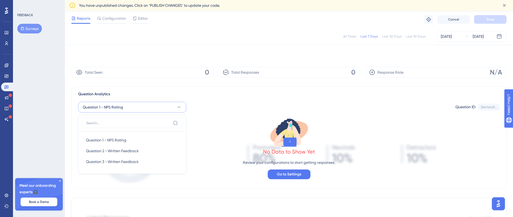
scroll to position [38, 0]
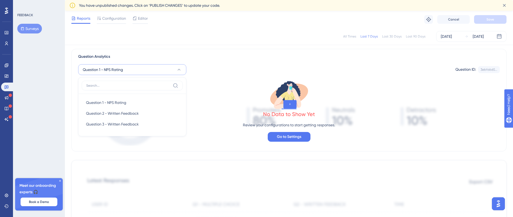
click at [247, 56] on div "Question Analytics" at bounding box center [288, 56] width 421 height 6
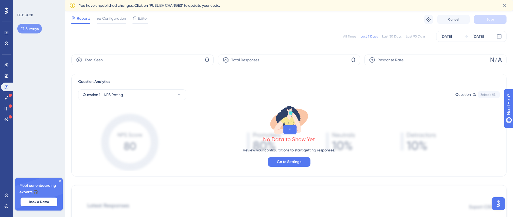
scroll to position [0, 0]
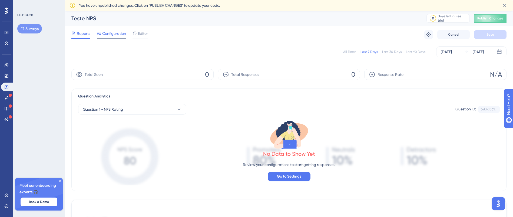
click at [106, 31] on span "Configuration" at bounding box center [114, 33] width 24 height 6
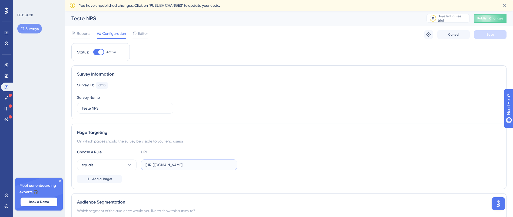
click at [208, 163] on input "[URL][DOMAIN_NAME]" at bounding box center [188, 165] width 87 height 6
click at [212, 165] on input "[URL][DOMAIN_NAME]" at bounding box center [188, 165] width 87 height 6
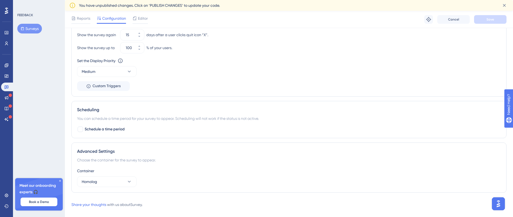
scroll to position [388, 0]
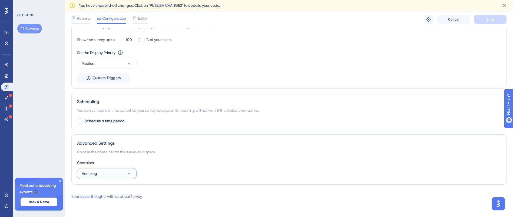
click at [112, 172] on button "Homolog" at bounding box center [106, 173] width 59 height 11
click at [122, 173] on button "Homolog" at bounding box center [106, 173] width 59 height 11
click at [123, 173] on button "Homolog" at bounding box center [106, 173] width 59 height 11
click at [115, 174] on button "Homolog" at bounding box center [106, 173] width 59 height 11
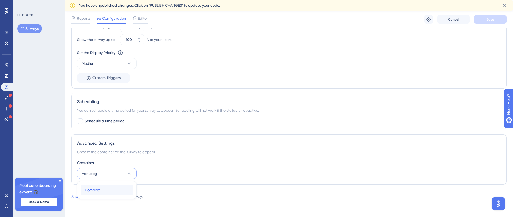
click at [103, 190] on div "Homolog Homolog" at bounding box center [107, 190] width 44 height 11
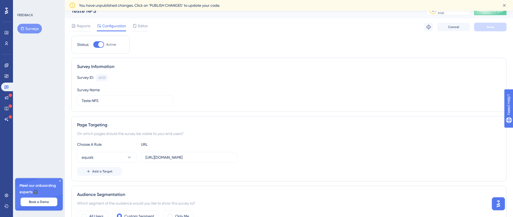
scroll to position [0, 0]
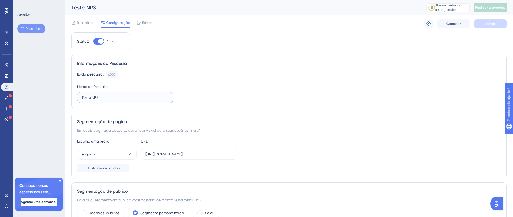
click at [142, 99] on input "Teste NPS" at bounding box center [125, 98] width 87 height 6
click at [147, 24] on font "Editor" at bounding box center [147, 23] width 10 height 4
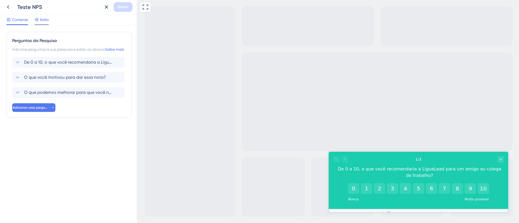
click at [46, 21] on font "Estilo" at bounding box center [44, 20] width 9 height 4
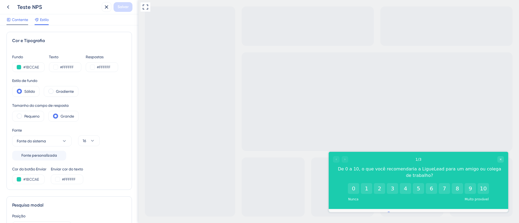
click at [22, 18] on font "Contente" at bounding box center [20, 20] width 16 height 4
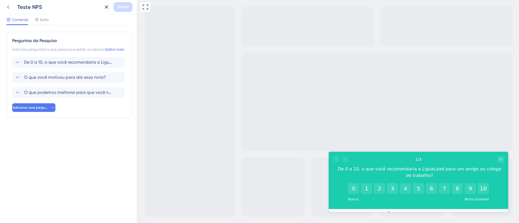
click at [9, 8] on icon at bounding box center [8, 7] width 2 height 4
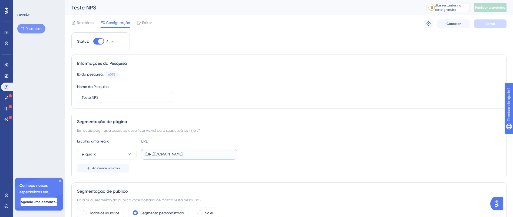
click at [183, 152] on input "https://homolog-areadocliente.liguelead.com.br/dashboard" at bounding box center [188, 154] width 87 height 6
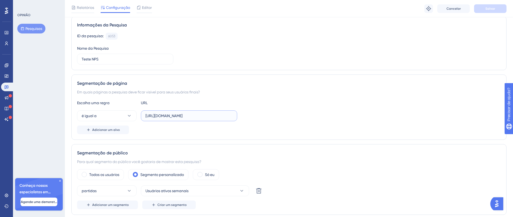
scroll to position [122, 0]
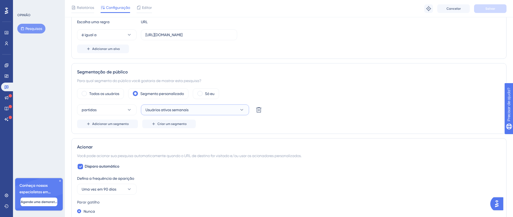
click at [198, 114] on button "Usuários ativos semanais" at bounding box center [195, 110] width 108 height 11
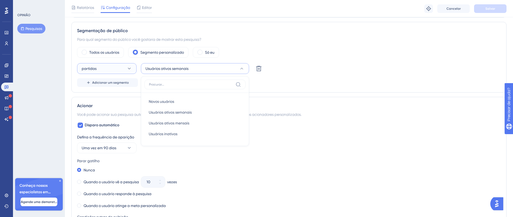
click at [98, 71] on button "partidas" at bounding box center [106, 68] width 59 height 11
click at [338, 63] on div "partidas partidas partidas não corresponde não corresponde Usuários ativos sema…" at bounding box center [288, 68] width 423 height 11
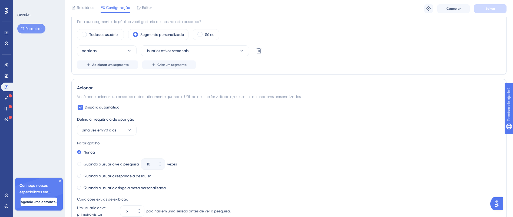
scroll to position [244, 0]
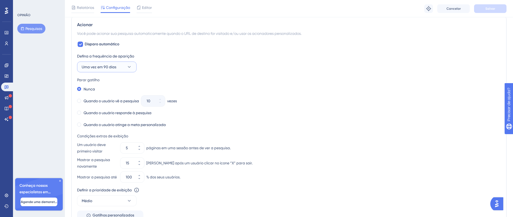
click at [125, 64] on button "Uma vez em 90 dias" at bounding box center [106, 67] width 59 height 11
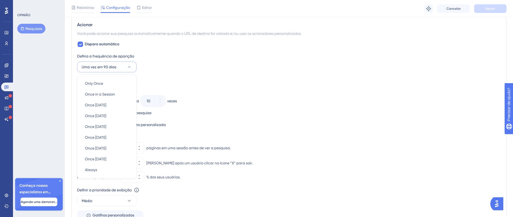
scroll to position [261, 0]
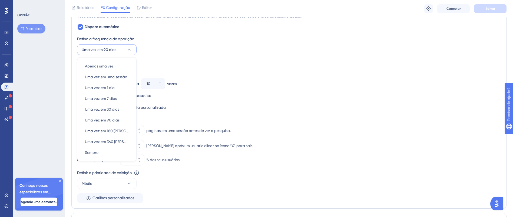
click at [158, 40] on div "Defina a frequência de aparição" at bounding box center [288, 39] width 423 height 6
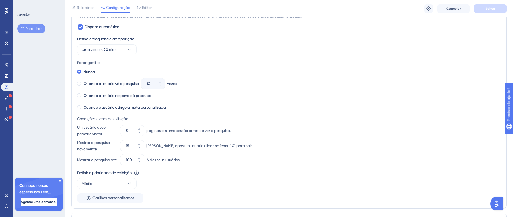
scroll to position [342, 0]
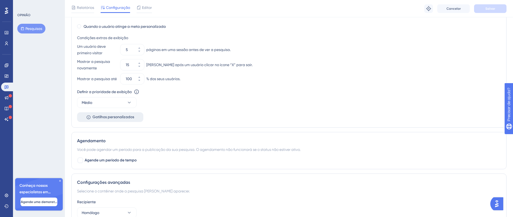
click at [133, 119] on font "Gatilhos personalizados" at bounding box center [113, 117] width 42 height 5
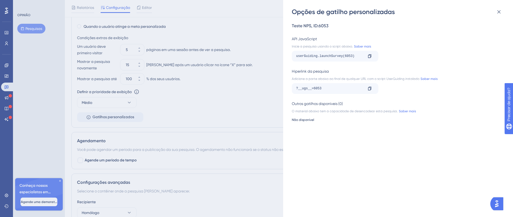
click at [178, 112] on div "Opções de gatilho personalizadas Teste NPS , ID: 6053 API JavaScript Inicie a p…" at bounding box center [256, 108] width 513 height 217
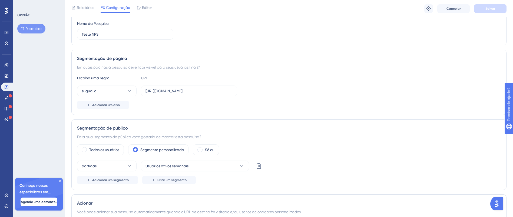
scroll to position [59, 0]
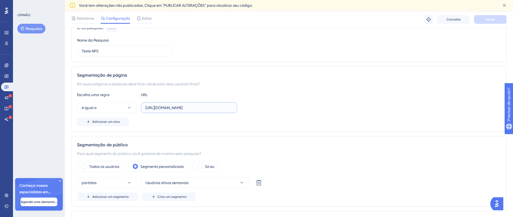
click at [221, 108] on input "https://homolog-areadocliente.liguelead.com.br/dashboard" at bounding box center [188, 108] width 87 height 6
click at [221, 107] on input "https://homolog-areadocliente.liguelead.com.br/dashboard" at bounding box center [188, 108] width 87 height 6
click at [276, 113] on div "é igual a https://homolog-areadocliente.liguelead.com.br/dashboard" at bounding box center [288, 107] width 423 height 11
click at [117, 109] on button "é igual a" at bounding box center [106, 107] width 59 height 11
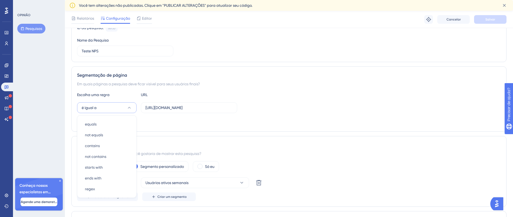
scroll to position [107, 0]
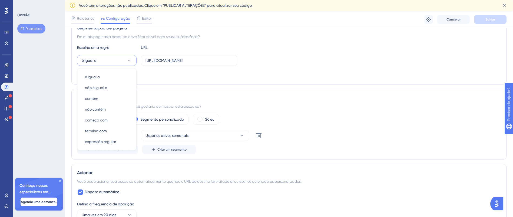
click at [243, 76] on div "Adicionar um alvo" at bounding box center [288, 74] width 423 height 9
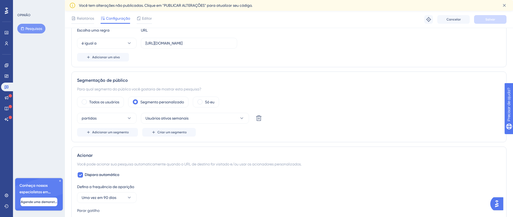
scroll to position [162, 0]
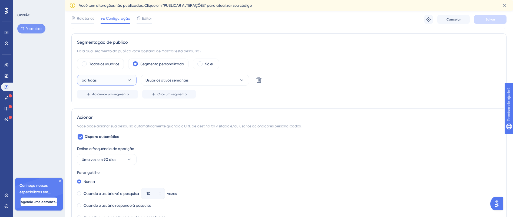
click at [121, 77] on button "partidas" at bounding box center [106, 80] width 59 height 11
click at [189, 77] on button "Usuários ativos semanais" at bounding box center [195, 80] width 108 height 11
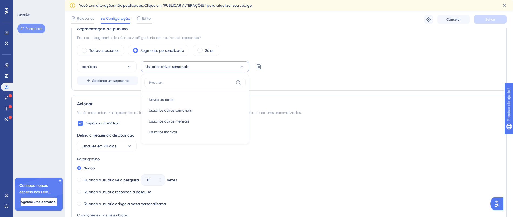
click at [320, 55] on div "Todos os usuários Segmento personalizado Só eu" at bounding box center [288, 50] width 423 height 11
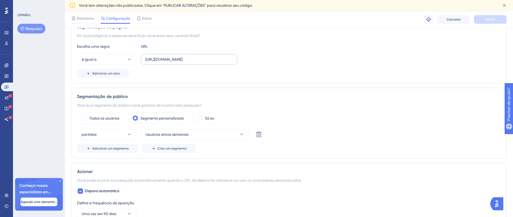
scroll to position [70, 0]
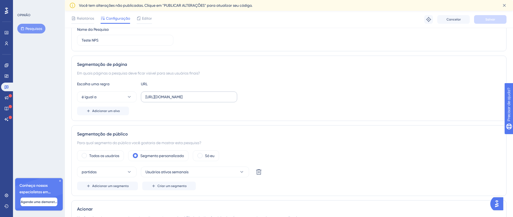
click at [206, 100] on label "https://homolog-areadocliente.liguelead.com.br/dashboard" at bounding box center [189, 97] width 96 height 11
click at [206, 100] on input "https://homolog-areadocliente.liguelead.com.br/dashboard" at bounding box center [188, 97] width 87 height 6
click at [206, 100] on label "https://homolog-areadocliente.liguelead.com.br/dashboard" at bounding box center [189, 97] width 96 height 11
click at [206, 100] on input "https://homolog-areadocliente.liguelead.com.br/dashboard" at bounding box center [188, 97] width 87 height 6
click at [206, 100] on label "https://homolog-areadocliente.liguelead.com.br/dashboard" at bounding box center [189, 97] width 96 height 11
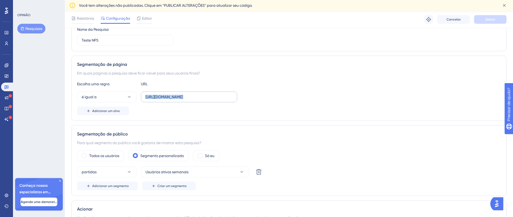
click at [206, 100] on input "https://homolog-areadocliente.liguelead.com.br/dashboard" at bounding box center [188, 97] width 87 height 6
click at [204, 99] on input "https://homolog-areadocliente.liguelead.com.br/dashboard" at bounding box center [188, 97] width 87 height 6
click at [235, 97] on label "https://homolog-areadocliente.liguelead.com.br/dashboard" at bounding box center [189, 97] width 96 height 11
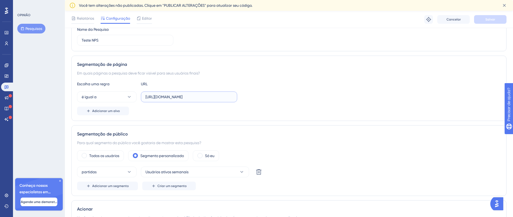
click at [232, 97] on input "https://homolog-areadocliente.liguelead.com.br/dashboard" at bounding box center [188, 97] width 87 height 6
click at [178, 97] on input "https://homolog-areadocliente.liguelead.com.br/dashboard" at bounding box center [188, 97] width 87 height 6
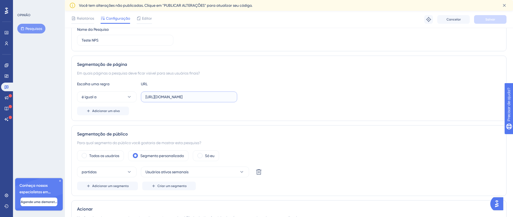
click at [178, 97] on input "https://homolog-areadocliente.liguelead.com.br/dashboard" at bounding box center [188, 97] width 87 height 6
paste input "configuracoes/clientes"
type input "https://homolog-areadocliente.liguelead.com.br/configuracoes/clientes"
click at [283, 95] on div "é igual a https://homolog-areadocliente.liguelead.com.br/configuracoes/clientes" at bounding box center [288, 97] width 423 height 11
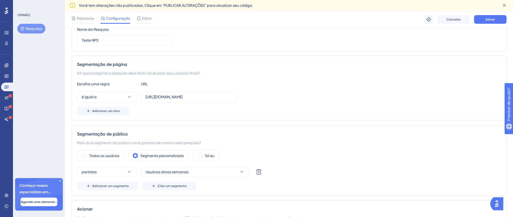
scroll to position [0, 0]
click at [487, 21] on font "Salvar" at bounding box center [490, 20] width 10 height 4
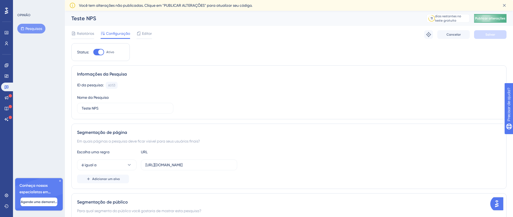
click at [505, 16] on font "Publicar alterações" at bounding box center [490, 18] width 30 height 4
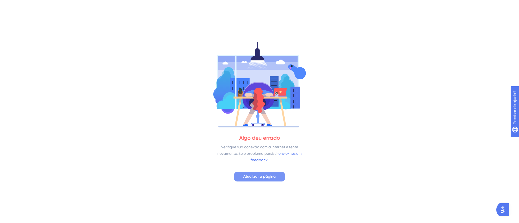
click at [265, 179] on span "Atualizar a página" at bounding box center [259, 177] width 32 height 6
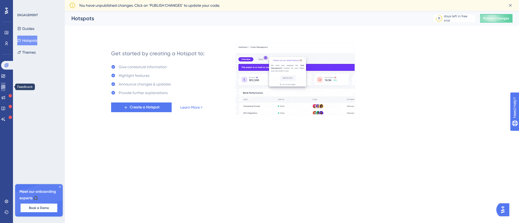
click at [5, 86] on icon at bounding box center [3, 87] width 4 height 4
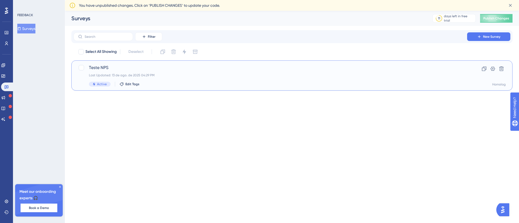
click at [105, 65] on span "Teste NPS" at bounding box center [270, 68] width 363 height 6
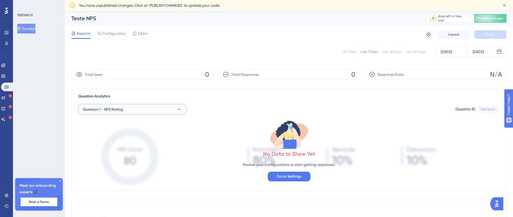
click at [97, 110] on span "Question 1 - NPS Rating" at bounding box center [103, 109] width 40 height 6
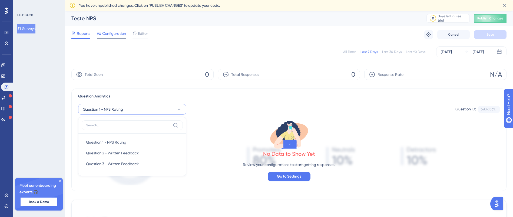
click at [110, 32] on span "Configuration" at bounding box center [114, 33] width 24 height 6
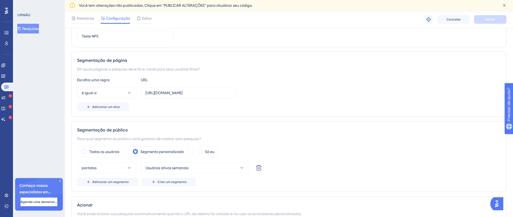
scroll to position [122, 0]
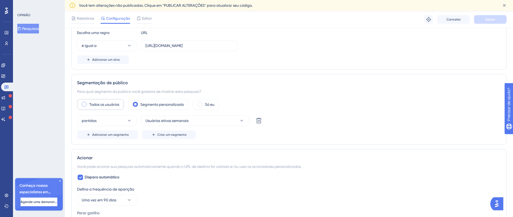
click at [113, 110] on div "Todos os usuários" at bounding box center [100, 104] width 47 height 11
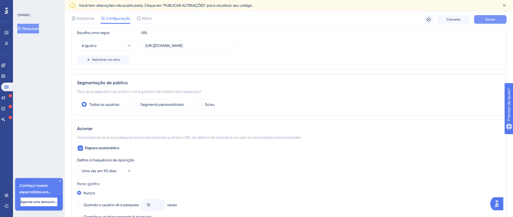
click at [486, 18] on font "Salvar" at bounding box center [490, 20] width 10 height 4
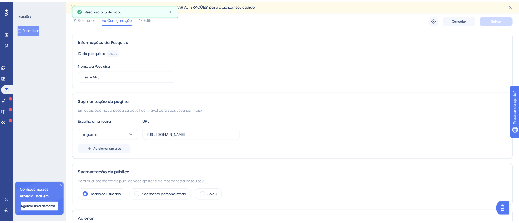
scroll to position [0, 0]
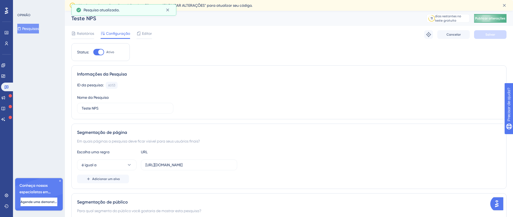
click at [493, 17] on font "Publicar alterações" at bounding box center [490, 18] width 30 height 4
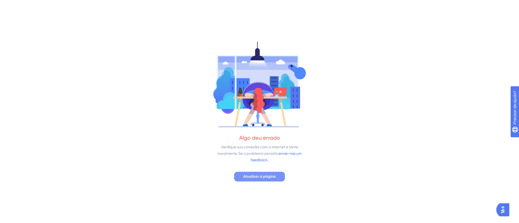
click at [267, 177] on font "Atualizar a página" at bounding box center [259, 177] width 32 height 5
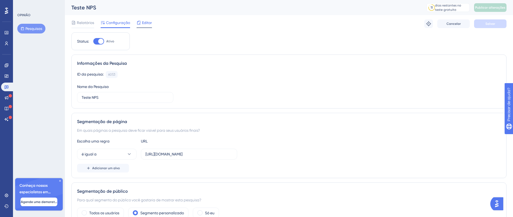
click at [142, 23] on font "Editor" at bounding box center [147, 23] width 10 height 4
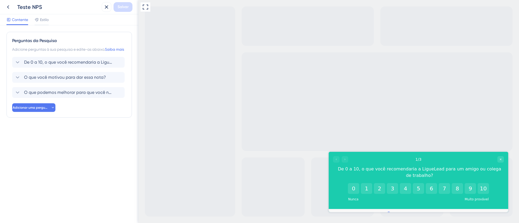
click at [345, 160] on div at bounding box center [340, 159] width 15 height 6
click at [41, 21] on font "Estilo" at bounding box center [44, 20] width 9 height 4
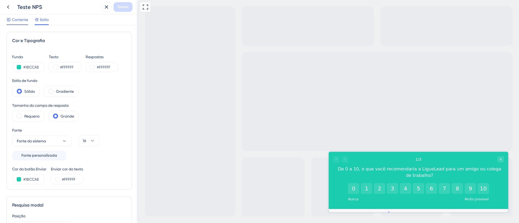
click at [21, 21] on font "Contente" at bounding box center [20, 20] width 16 height 4
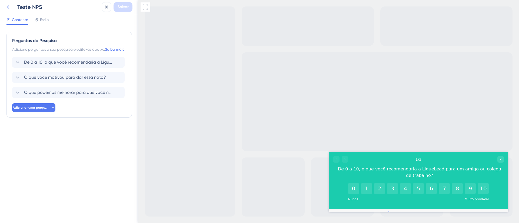
click at [10, 4] on icon at bounding box center [8, 7] width 6 height 6
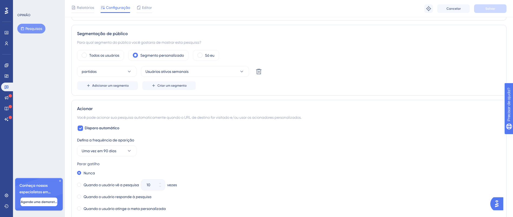
scroll to position [162, 0]
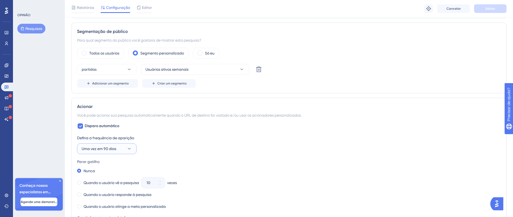
click at [85, 148] on font "Uma vez em 90 dias" at bounding box center [99, 149] width 35 height 4
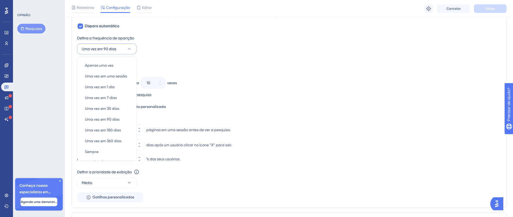
click at [256, 42] on div "Defina a frequência de aparição Uma vez em 90 dias Apenas uma vez Apenas uma ve…" at bounding box center [288, 44] width 423 height 19
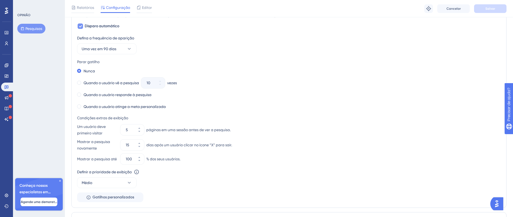
click at [89, 24] on font "Disparo automático" at bounding box center [102, 26] width 35 height 5
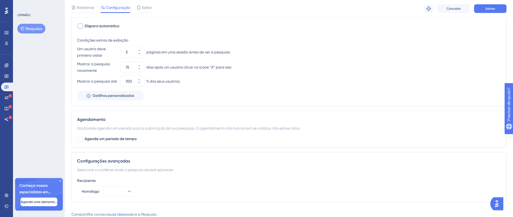
click at [89, 24] on font "Disparo automático" at bounding box center [102, 26] width 35 height 5
checkbox input "true"
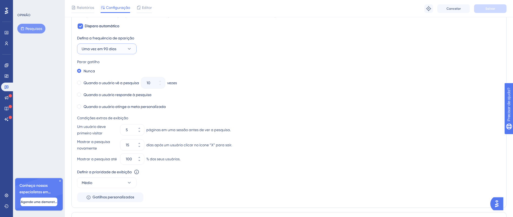
click at [108, 50] on font "Uma vez em 90 dias" at bounding box center [99, 49] width 35 height 4
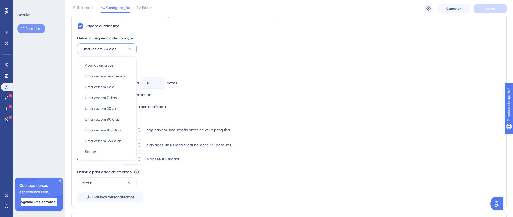
click at [267, 46] on div "Defina a frequência de aparição Uma vez em 90 dias Apenas uma vez Apenas uma ve…" at bounding box center [288, 44] width 423 height 19
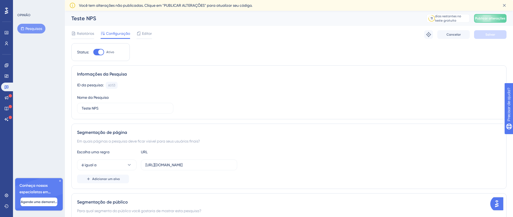
scroll to position [203, 0]
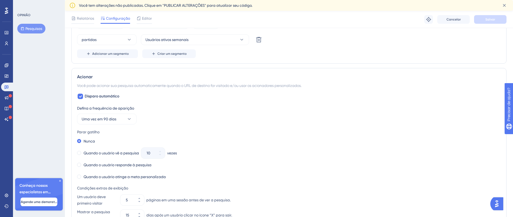
drag, startPoint x: 67, startPoint y: 62, endPoint x: 66, endPoint y: 22, distance: 40.8
click at [66, 22] on div "Relatórios Configuração Editor Solução de problemas Cancelar Salvar" at bounding box center [289, 19] width 448 height 17
click at [7, 74] on icon at bounding box center [6, 76] width 4 height 4
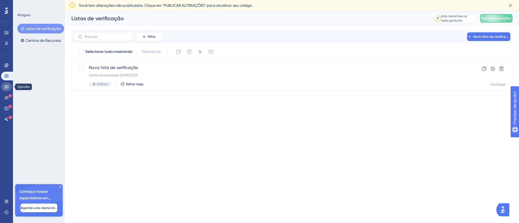
click at [5, 87] on icon at bounding box center [7, 88] width 4 height 4
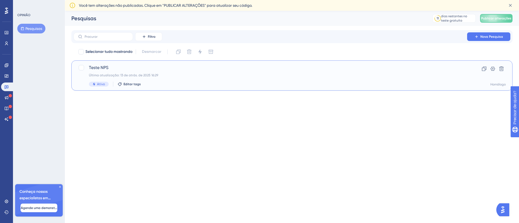
click at [98, 66] on font "Teste NPS" at bounding box center [98, 67] width 19 height 5
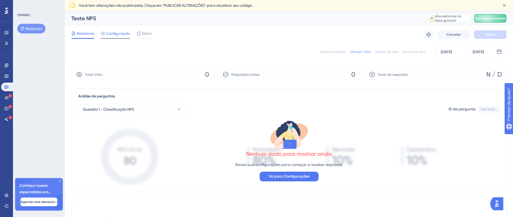
click at [122, 34] on font "Configuração" at bounding box center [118, 33] width 24 height 4
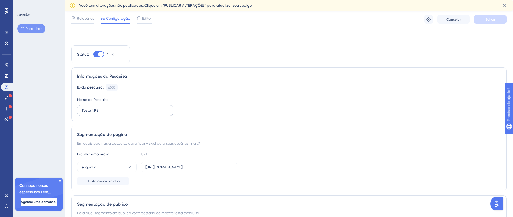
scroll to position [122, 0]
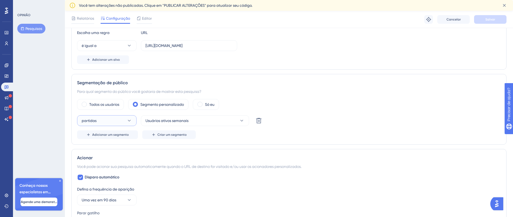
click at [132, 118] on button "partidas" at bounding box center [106, 120] width 59 height 11
click at [196, 122] on button "Usuários ativos semanais" at bounding box center [195, 120] width 108 height 11
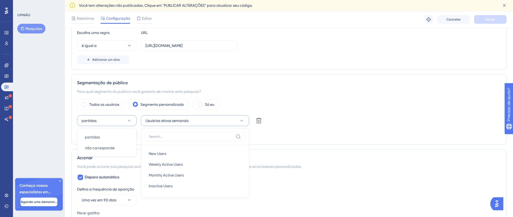
scroll to position [176, 0]
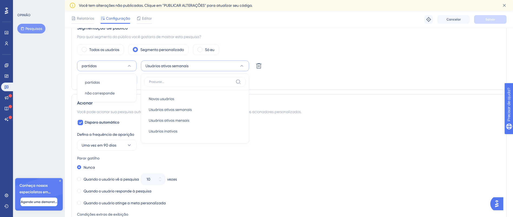
click at [291, 66] on div "partidas partidas partidas não corresponde não corresponde Usuários ativos sema…" at bounding box center [288, 66] width 423 height 11
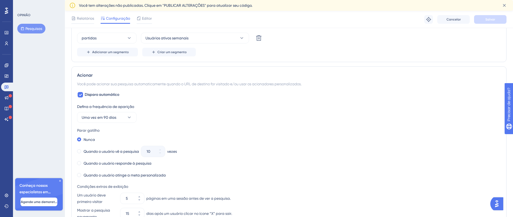
scroll to position [136, 0]
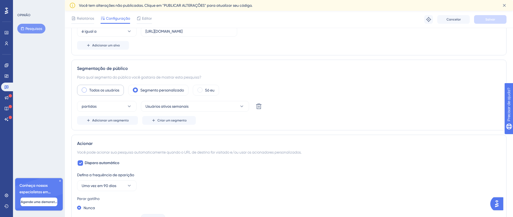
click at [81, 90] on div "Todos os usuários" at bounding box center [100, 90] width 47 height 11
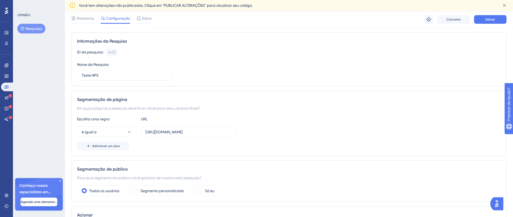
scroll to position [14, 0]
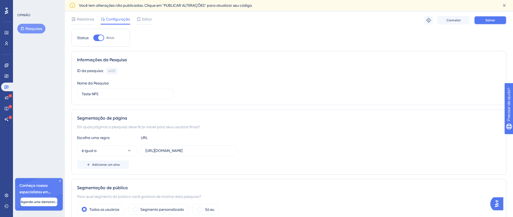
click at [501, 21] on button "Salvar" at bounding box center [490, 20] width 32 height 9
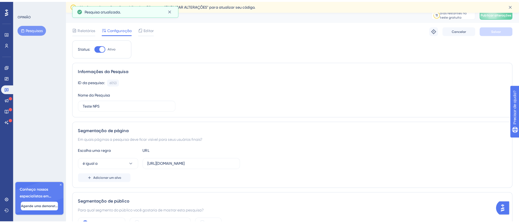
scroll to position [0, 0]
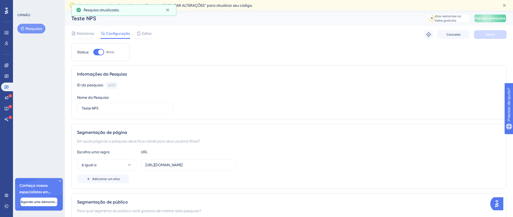
click at [492, 19] on font "Publicar alterações" at bounding box center [490, 18] width 30 height 4
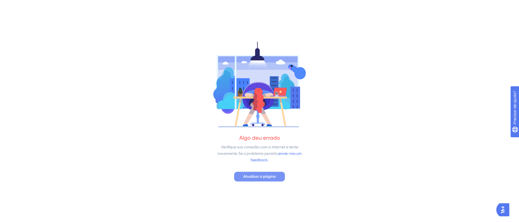
click at [259, 177] on font "Atualizar a página" at bounding box center [259, 177] width 32 height 5
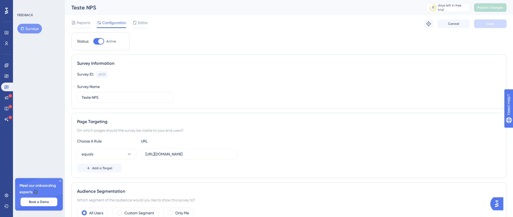
click at [494, 201] on img "Open AI Assistant Launcher" at bounding box center [496, 204] width 10 height 10
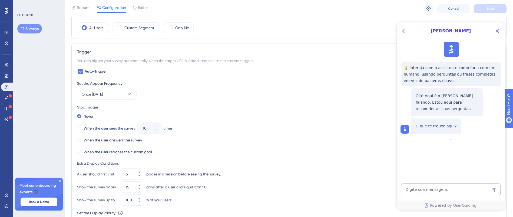
scroll to position [190, 0]
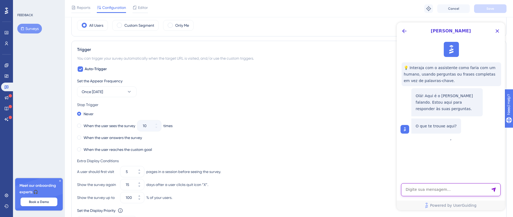
click at [449, 187] on textarea "AI Assistant Text Input" at bounding box center [450, 189] width 99 height 13
type textarea "publiquei uma pesquisa, porém ela não aparece. Quais problemas podem estar acon…"
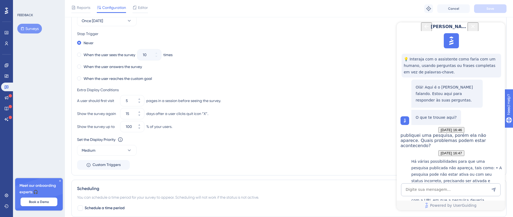
scroll to position [348, 0]
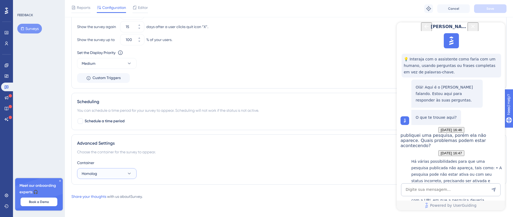
click at [106, 173] on button "Homolog" at bounding box center [106, 173] width 59 height 11
click at [107, 152] on div "Choose the container for the survey to appear." at bounding box center [288, 152] width 423 height 6
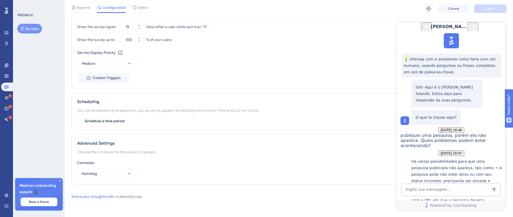
click at [99, 180] on div "Advanced Settings Choose the container for the survey to appear. Container Homo…" at bounding box center [288, 160] width 435 height 50
click at [94, 176] on span "Homolog" at bounding box center [89, 173] width 15 height 6
click at [92, 195] on div "Homolog Homolog" at bounding box center [107, 190] width 44 height 11
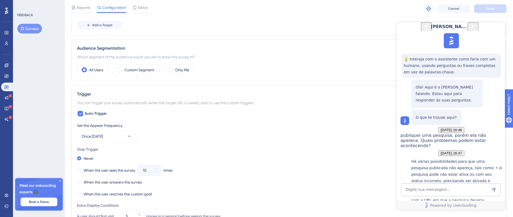
scroll to position [0, 0]
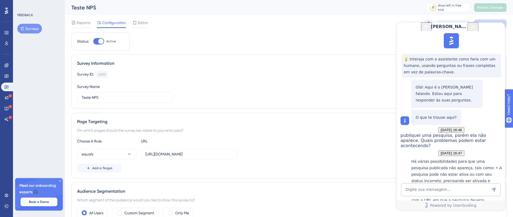
click at [476, 29] on icon "Close Button" at bounding box center [472, 26] width 6 height 6
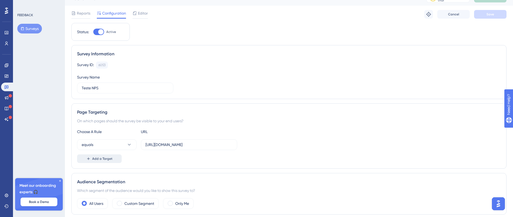
scroll to position [122, 0]
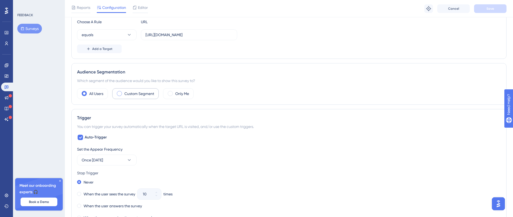
drag, startPoint x: 135, startPoint y: 93, endPoint x: 137, endPoint y: 97, distance: 4.4
click at [135, 93] on label "Custom Segment" at bounding box center [139, 94] width 30 height 6
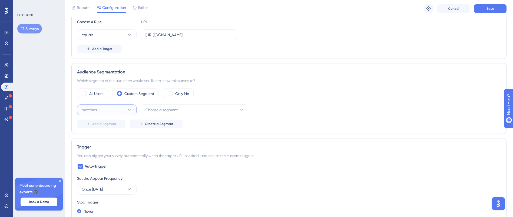
click at [103, 110] on button "matches" at bounding box center [106, 110] width 59 height 11
click at [103, 111] on button "matches" at bounding box center [106, 110] width 59 height 11
click at [105, 127] on div "matches matches" at bounding box center [107, 126] width 44 height 11
click at [173, 106] on button "Choose a segment" at bounding box center [195, 110] width 108 height 11
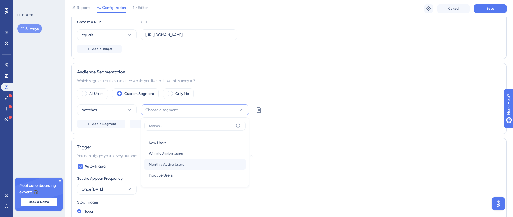
scroll to position [166, 0]
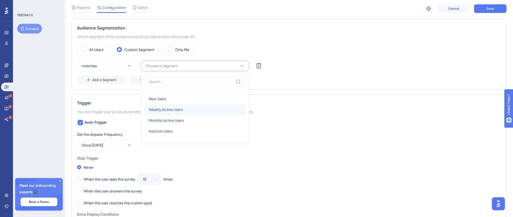
click at [190, 109] on div "Weekly Active Users Weekly Active Users" at bounding box center [195, 109] width 92 height 11
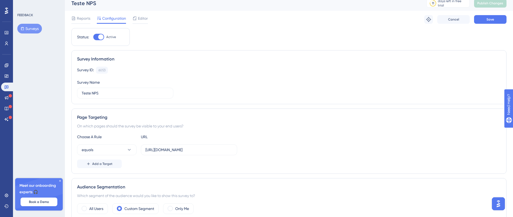
scroll to position [0, 0]
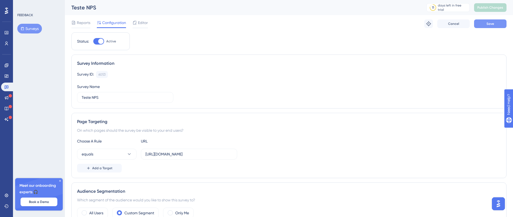
click at [491, 22] on span "Save" at bounding box center [490, 24] width 8 height 4
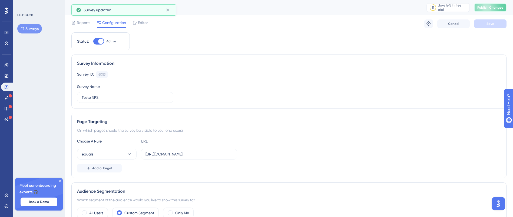
click at [487, 10] on button "Publish Changes" at bounding box center [490, 7] width 32 height 9
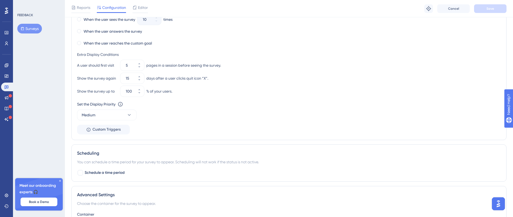
scroll to position [296, 0]
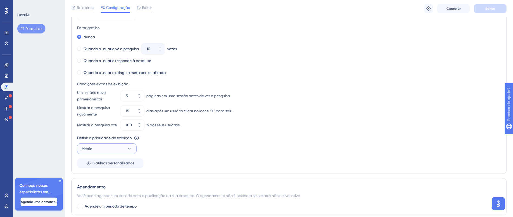
click at [126, 149] on button "Médio" at bounding box center [106, 148] width 59 height 11
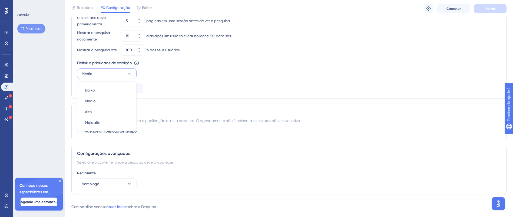
click at [178, 84] on div "Defina a frequência de aparição Uma vez em 90 dias Parar gatilho Nunca Quando o…" at bounding box center [288, 10] width 423 height 168
click at [108, 93] on button "Gatilhos personalizados" at bounding box center [110, 88] width 66 height 10
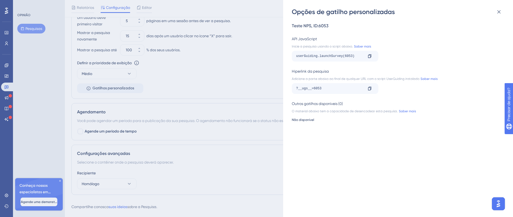
click at [182, 98] on div "Opções de gatilho personalizadas Teste NPS , ID: 6053 API JavaScript Inicie a p…" at bounding box center [256, 108] width 513 height 217
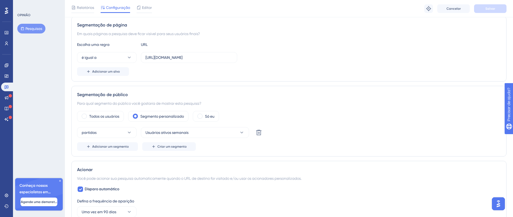
scroll to position [19, 0]
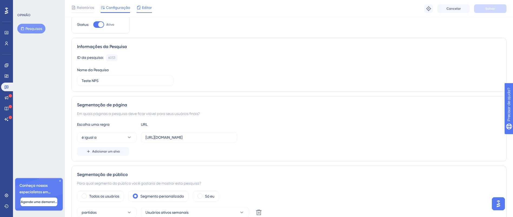
click at [146, 9] on font "Editor" at bounding box center [147, 7] width 10 height 4
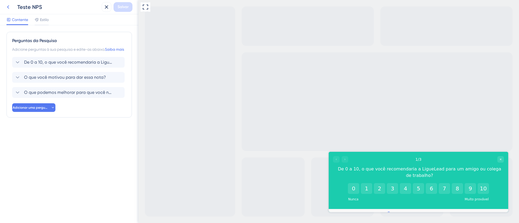
click at [11, 6] on icon at bounding box center [8, 7] width 6 height 6
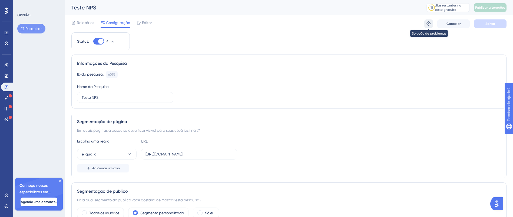
click at [430, 24] on icon at bounding box center [428, 23] width 5 height 5
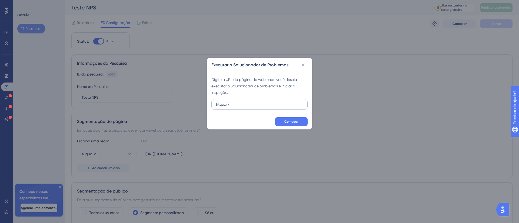
click at [260, 101] on label "https://" at bounding box center [259, 104] width 96 height 11
click at [260, 102] on input "https://" at bounding box center [259, 105] width 87 height 6
paste input "https://homolog-areadocliente.liguelead.com.br/configuracoes/clientes"
type input "https://https://homolog-areadocliente.liguelead.com.br/configuracoes/clientes"
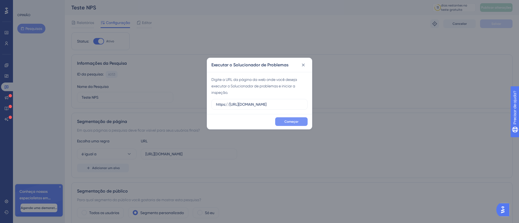
click at [300, 120] on button "Começar" at bounding box center [291, 122] width 32 height 9
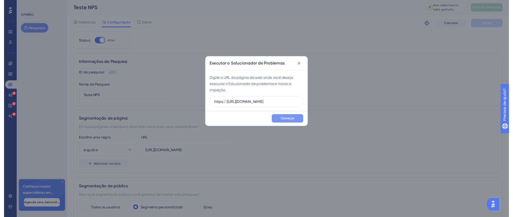
scroll to position [0, 0]
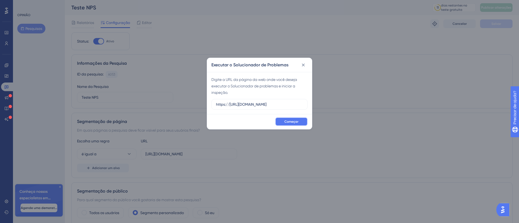
click at [287, 120] on font "Começar" at bounding box center [291, 122] width 14 height 4
click at [302, 66] on icon at bounding box center [303, 64] width 3 height 3
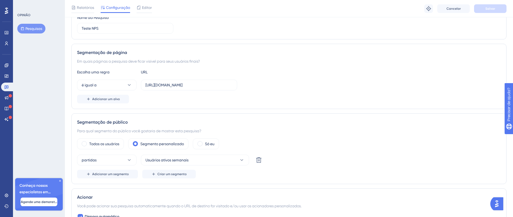
scroll to position [122, 0]
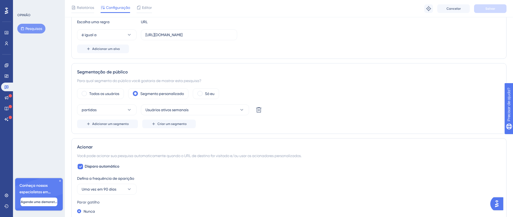
click at [217, 43] on div "Escolha uma regra URL é igual a https://homolog-areadocliente.liguelead.com.br/…" at bounding box center [288, 36] width 423 height 35
drag, startPoint x: 216, startPoint y: 36, endPoint x: 250, endPoint y: 38, distance: 34.1
click at [250, 38] on div "é igual a https://homolog-areadocliente.liguelead.com.br/configuracoes/clientes" at bounding box center [288, 34] width 423 height 11
click at [222, 35] on input "https://homolog-areadocliente.liguelead.com.br/configuracoes/clientes" at bounding box center [188, 35] width 87 height 6
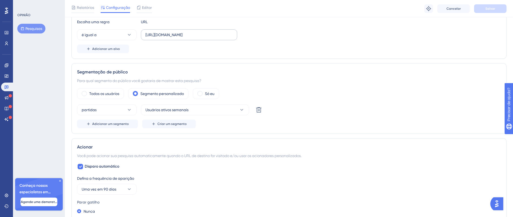
scroll to position [0, 0]
drag, startPoint x: 234, startPoint y: 35, endPoint x: 205, endPoint y: 37, distance: 29.2
click at [205, 37] on label "https://homolog-areadocliente.liguelead.com.br/configuracoes/clientes" at bounding box center [189, 34] width 96 height 11
click at [205, 37] on input "https://homolog-areadocliente.liguelead.com.br/configuracoes/clientes" at bounding box center [188, 35] width 87 height 6
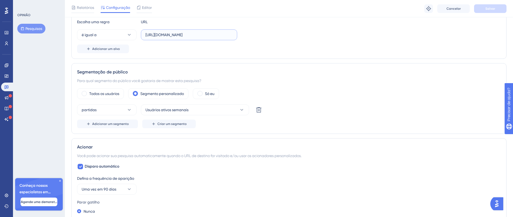
click at [225, 34] on input "https://homolog-areadocliente.liguelead.com.br/configuracoes/clientes" at bounding box center [188, 35] width 87 height 6
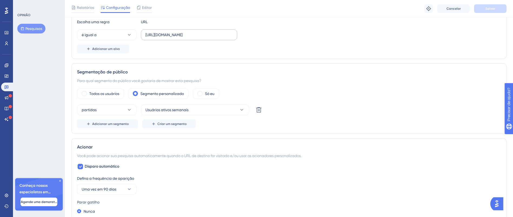
scroll to position [0, 0]
drag, startPoint x: 234, startPoint y: 34, endPoint x: 204, endPoint y: 34, distance: 30.0
click at [204, 34] on label "https://homolog-areadocliente.liguelead.com.br/configuracoes/clientes" at bounding box center [189, 34] width 96 height 11
click at [204, 34] on input "https://homolog-areadocliente.liguelead.com.br/configuracoes/clientes" at bounding box center [188, 35] width 87 height 6
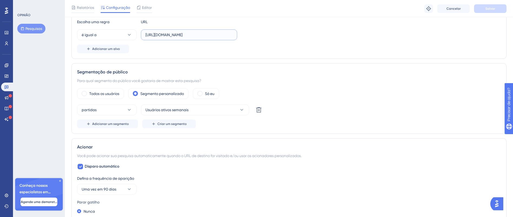
drag, startPoint x: 231, startPoint y: 37, endPoint x: 226, endPoint y: 34, distance: 6.3
click at [231, 37] on input "https://homolog-areadocliente.liguelead.com.br/configuracoes/clientes" at bounding box center [188, 35] width 87 height 6
drag, startPoint x: 193, startPoint y: 36, endPoint x: 322, endPoint y: 37, distance: 129.2
click at [320, 37] on div "é igual a https://homolog-areadocliente.liguelead.com.br/configuracoes/clientes" at bounding box center [288, 34] width 423 height 11
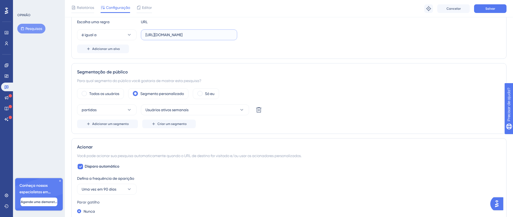
type input "https://homolog-areadocliente.liguelead.com.br/dashboard"
click at [222, 32] on input "https://homolog-areadocliente.liguelead.com.br/dashboard" at bounding box center [188, 35] width 87 height 6
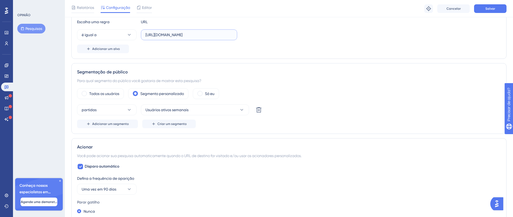
scroll to position [0, 20]
click at [493, 9] on font "Salvar" at bounding box center [490, 9] width 10 height 4
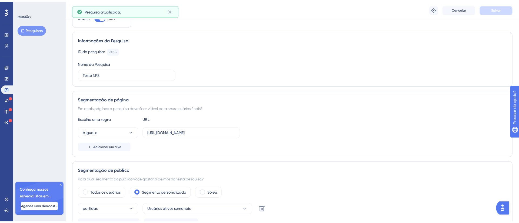
scroll to position [0, 0]
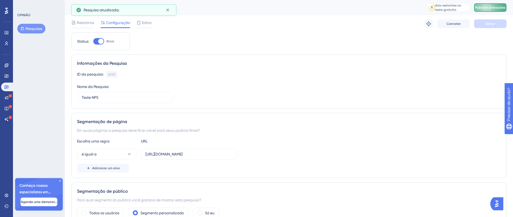
click at [493, 8] on font "Publicar alterações" at bounding box center [490, 8] width 30 height 4
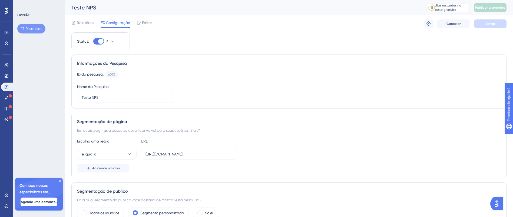
click at [38, 30] on font "Pesquisas" at bounding box center [33, 28] width 17 height 4
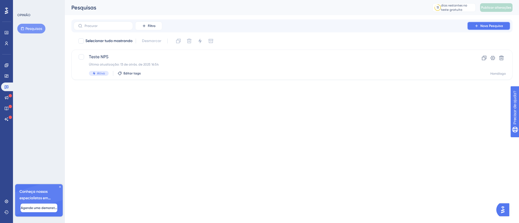
click at [496, 28] on button "Nova Pesquisa" at bounding box center [488, 26] width 43 height 9
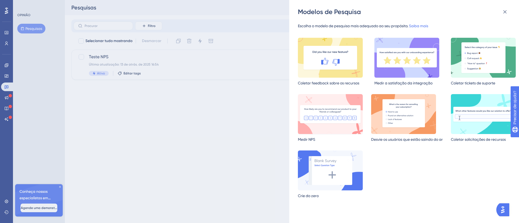
click at [362, 129] on img at bounding box center [330, 114] width 65 height 40
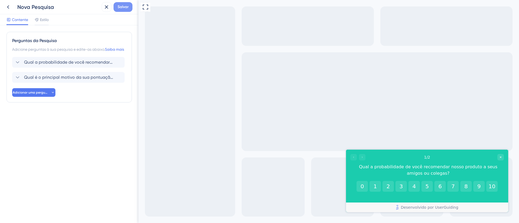
click at [122, 7] on font "Salvar" at bounding box center [123, 7] width 11 height 5
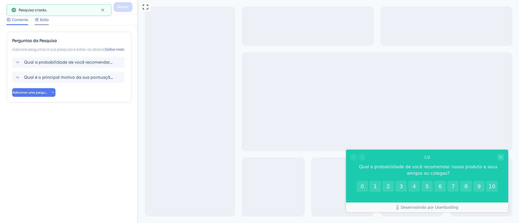
click at [48, 18] on font "Estilo" at bounding box center [44, 20] width 9 height 4
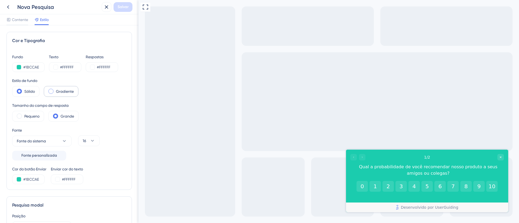
click at [59, 90] on font "Gradiente" at bounding box center [65, 91] width 18 height 4
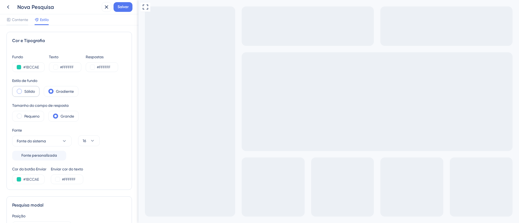
click at [27, 91] on font "Sólido" at bounding box center [29, 91] width 11 height 4
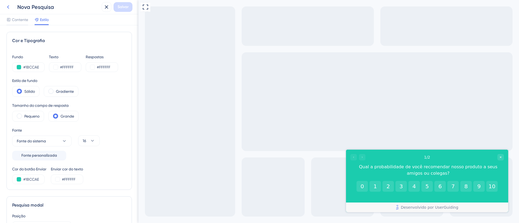
click at [11, 6] on icon at bounding box center [8, 7] width 6 height 6
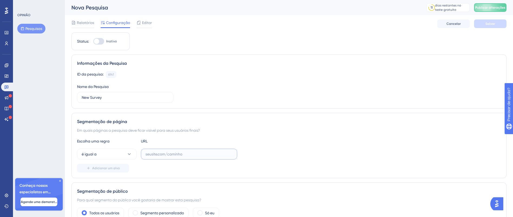
click at [162, 154] on input "text" at bounding box center [188, 154] width 87 height 6
paste input "[URL][DOMAIN_NAME]"
drag, startPoint x: 153, startPoint y: 155, endPoint x: 123, endPoint y: 153, distance: 29.3
click at [124, 153] on div "é igual a https://central-de-conhecimento-ll.powerappsportals.com/" at bounding box center [157, 154] width 160 height 11
drag, startPoint x: 165, startPoint y: 155, endPoint x: 167, endPoint y: 158, distance: 4.1
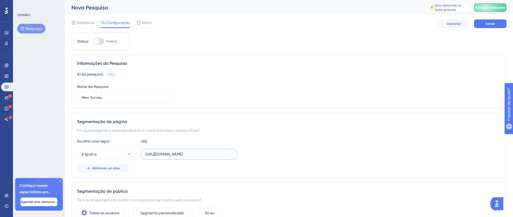
click at [165, 155] on input "[URL][DOMAIN_NAME]" at bounding box center [188, 154] width 87 height 6
click at [183, 150] on label "[URL][DOMAIN_NAME]" at bounding box center [189, 154] width 96 height 11
click at [183, 151] on input "[URL][DOMAIN_NAME]" at bounding box center [188, 154] width 87 height 6
click at [159, 153] on input "[URL][DOMAIN_NAME]" at bounding box center [188, 154] width 87 height 6
type input "central-de-conhecimento-ll.powerappsportals.com/"
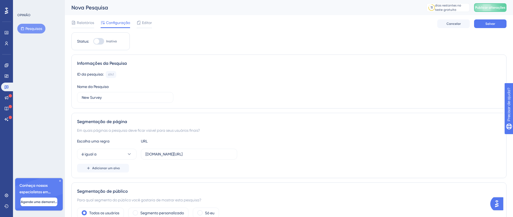
click at [273, 149] on div "é igual a central-de-conhecimento-ll.powerappsportals.com/" at bounding box center [288, 154] width 423 height 11
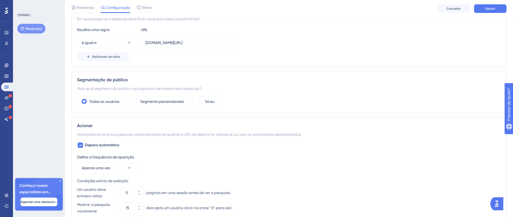
scroll to position [162, 0]
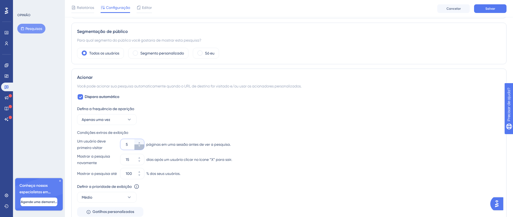
click at [140, 148] on button "5" at bounding box center [139, 147] width 10 height 5
click at [140, 148] on button "4" at bounding box center [139, 147] width 10 height 5
click at [140, 148] on button "3" at bounding box center [139, 147] width 10 height 5
click at [140, 148] on button "2" at bounding box center [139, 147] width 10 height 5
type input "1"
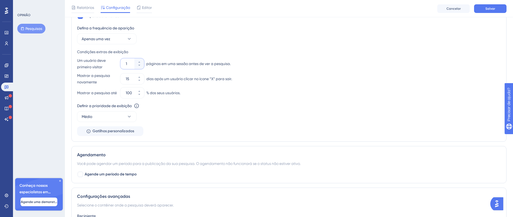
scroll to position [243, 0]
click at [106, 116] on button "Médio" at bounding box center [106, 116] width 59 height 11
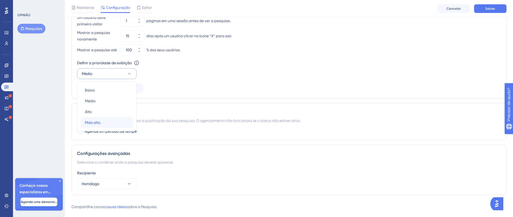
click at [108, 121] on div "Mais alto Mais alto" at bounding box center [107, 122] width 44 height 11
click at [110, 186] on button "Homólogo" at bounding box center [106, 184] width 59 height 11
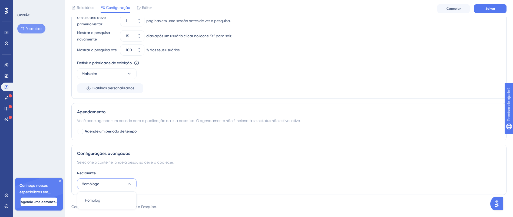
scroll to position [298, 0]
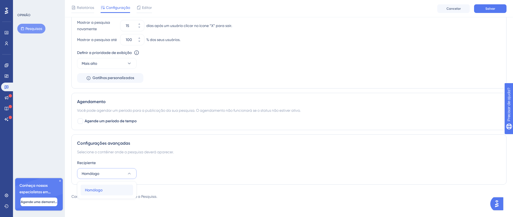
click at [112, 187] on div "Homólogo Homólogo" at bounding box center [107, 190] width 44 height 11
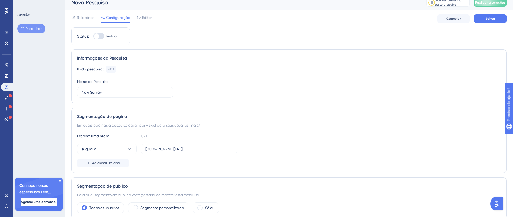
scroll to position [0, 0]
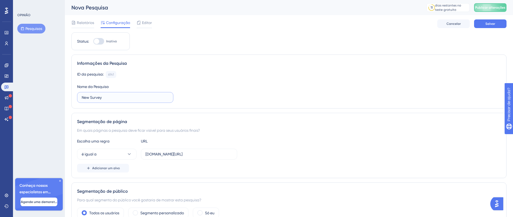
click at [112, 98] on input "New Survey" at bounding box center [125, 98] width 87 height 6
click at [111, 98] on input "New Survey" at bounding box center [125, 98] width 87 height 6
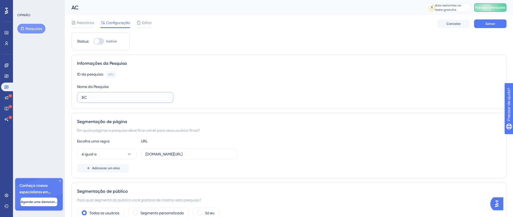
type input "BC"
click at [103, 41] on div at bounding box center [98, 41] width 11 height 6
click at [93, 41] on input "Inativo" at bounding box center [93, 41] width 0 height 0
checkbox input "true"
click at [494, 21] on button "Salvar" at bounding box center [490, 23] width 32 height 9
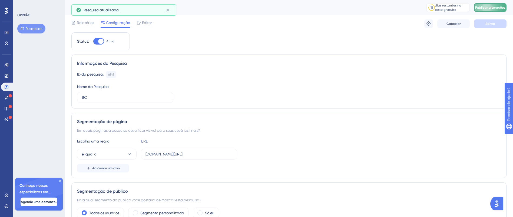
click at [497, 9] on font "Publicar alterações" at bounding box center [490, 8] width 30 height 4
click at [201, 153] on input "central-de-conhecimento-ll.powerappsportals.com/" at bounding box center [188, 154] width 87 height 6
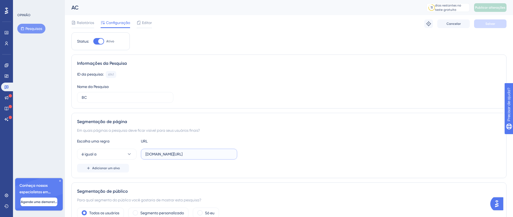
paste input "https://"
type input "https://central-de-conhecimento-ll.powerappsportals.com/"
click at [485, 26] on button "Salvar" at bounding box center [490, 23] width 32 height 9
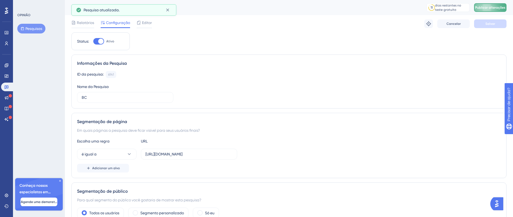
click at [499, 9] on font "Publicar alterações" at bounding box center [490, 8] width 30 height 4
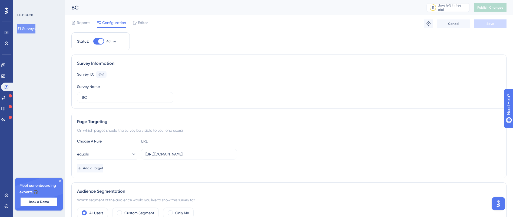
click at [500, 204] on img "Open AI Assistant Launcher" at bounding box center [498, 204] width 10 height 10
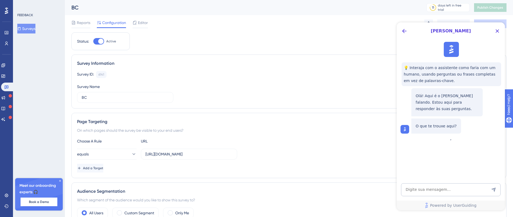
click at [427, 180] on div "[PERSON_NAME] 💡 Interaja com o assistente como faria com um humano, usando perg…" at bounding box center [450, 116] width 108 height 188
click at [430, 186] on textarea "AI Assistant Text Input" at bounding box center [450, 189] width 99 height 13
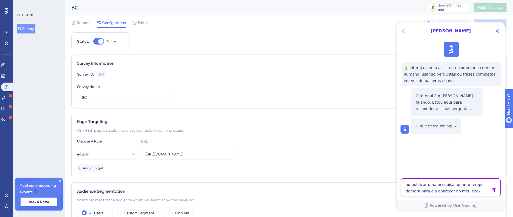
type textarea "ao publicar uma pesquisa, quanto tempo demora para ela aparecer no meu site?"
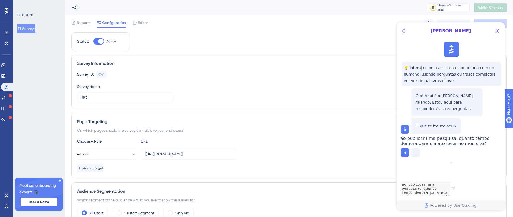
scroll to position [5, 0]
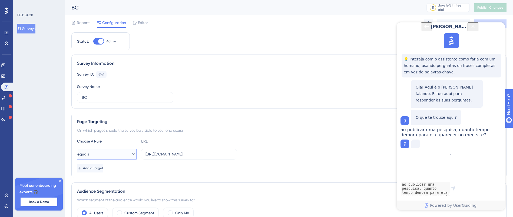
click at [133, 153] on button "equals" at bounding box center [106, 154] width 59 height 11
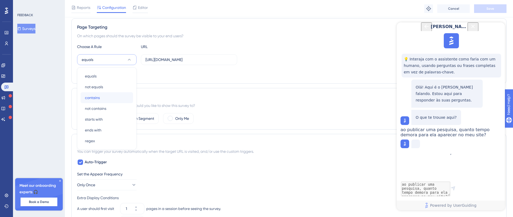
click at [105, 95] on div "contains contains" at bounding box center [107, 97] width 44 height 11
click at [493, 5] on button "Save" at bounding box center [490, 8] width 32 height 9
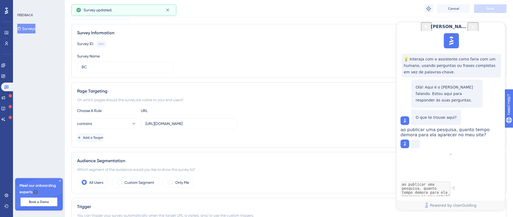
scroll to position [0, 0]
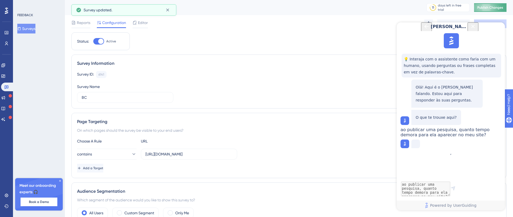
click at [484, 6] on span "Publish Changes" at bounding box center [490, 7] width 26 height 4
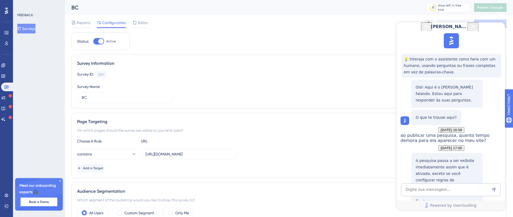
scroll to position [91, 0]
click at [450, 204] on div "Configurações de acionamento de Pesquisas personalizadas" at bounding box center [446, 215] width 63 height 22
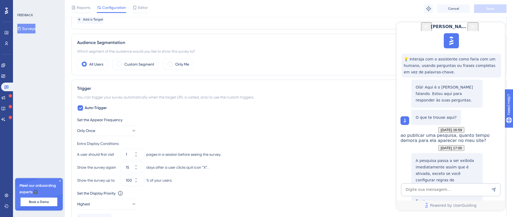
scroll to position [203, 0]
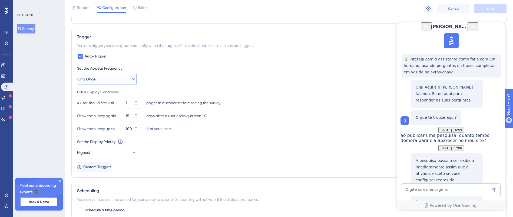
click at [118, 83] on button "Only Once" at bounding box center [106, 79] width 59 height 11
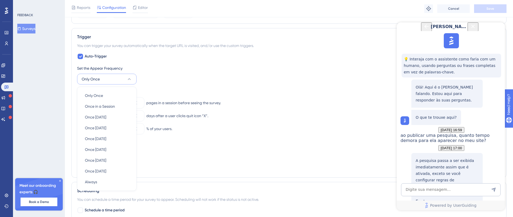
scroll to position [233, 0]
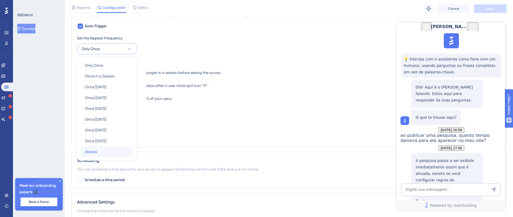
click at [97, 153] on div "Always Always" at bounding box center [107, 151] width 44 height 11
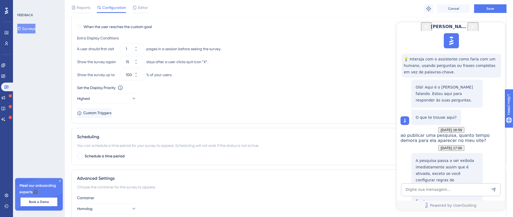
scroll to position [348, 0]
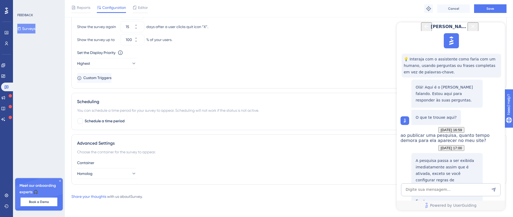
click at [494, 14] on div "Reports Configuration Editor Troubleshoot Cancel Save" at bounding box center [289, 8] width 448 height 17
click at [495, 9] on button "Save" at bounding box center [490, 8] width 32 height 9
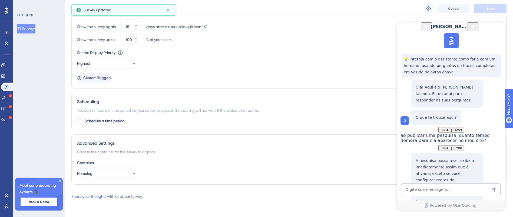
drag, startPoint x: 497, startPoint y: 31, endPoint x: 890, endPoint y: 74, distance: 395.3
click at [474, 28] on icon "Close Button" at bounding box center [473, 27] width 4 height 4
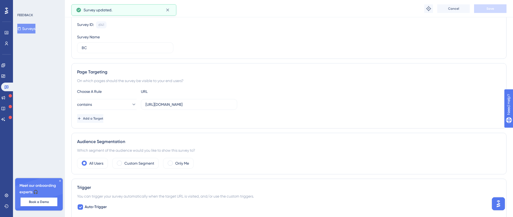
scroll to position [0, 0]
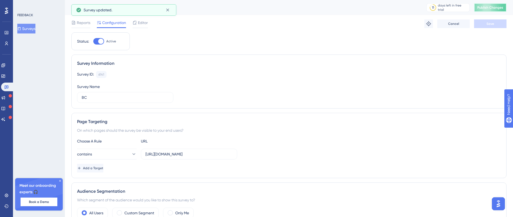
click at [492, 10] on button "Publish Changes" at bounding box center [490, 7] width 32 height 9
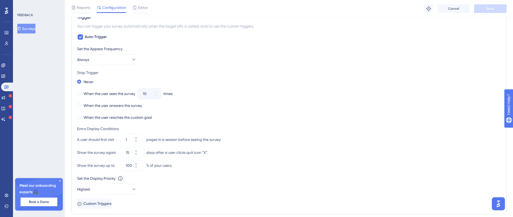
scroll to position [284, 0]
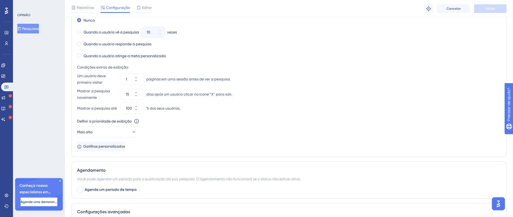
click at [127, 142] on div "Defina a frequência de aparição Sempre Parar gatilho Nunca Quando o usuário vê …" at bounding box center [288, 68] width 423 height 168
click at [125, 149] on font "Gatilhos personalizados" at bounding box center [105, 146] width 42 height 5
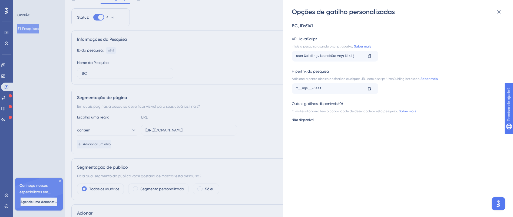
scroll to position [41, 0]
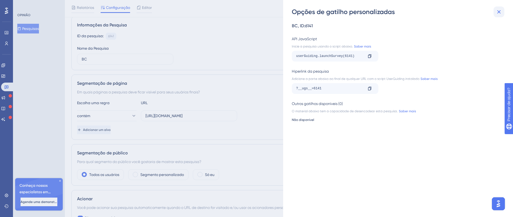
click at [496, 16] on button at bounding box center [498, 11] width 11 height 11
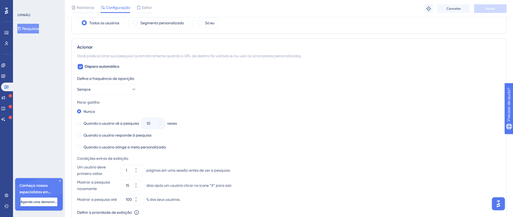
scroll to position [0, 0]
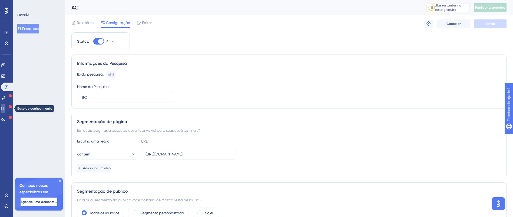
click at [5, 109] on icon at bounding box center [3, 108] width 4 height 4
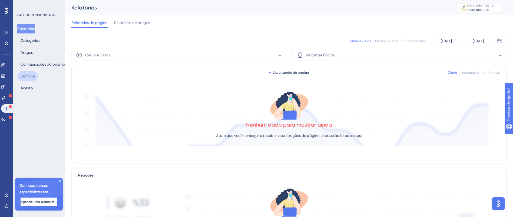
click at [27, 78] on font "Domínio" at bounding box center [28, 76] width 14 height 6
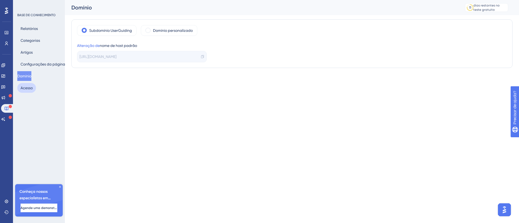
click at [28, 85] on font "Acesso" at bounding box center [27, 88] width 12 height 6
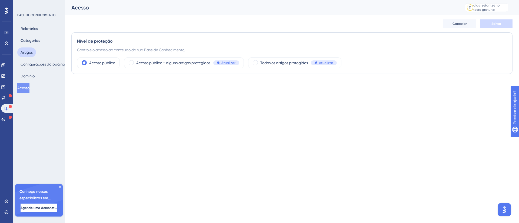
click at [29, 51] on font "Artigos" at bounding box center [27, 52] width 12 height 4
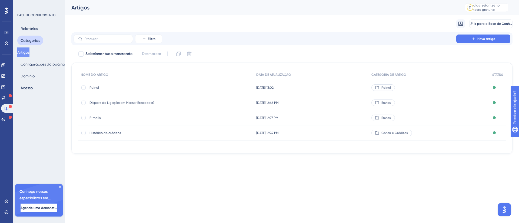
click at [32, 41] on font "Categorias" at bounding box center [30, 40] width 19 height 4
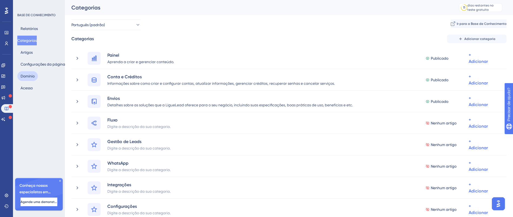
click at [30, 76] on font "Domínio" at bounding box center [28, 76] width 14 height 4
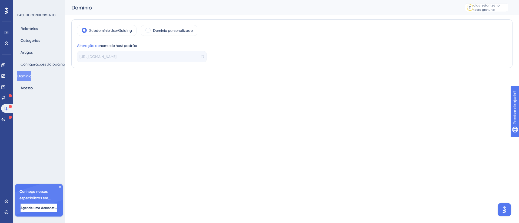
click at [116, 59] on span "[URL][DOMAIN_NAME]" at bounding box center [97, 56] width 37 height 6
click at [154, 48] on div "Alteração de nome de host padrão" at bounding box center [142, 45] width 130 height 6
click at [162, 32] on font "Domínio personalizado" at bounding box center [173, 30] width 40 height 4
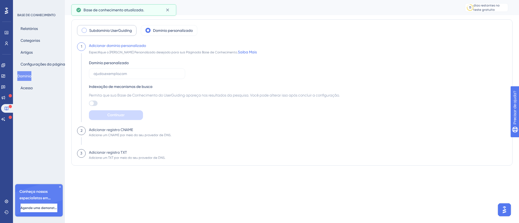
click at [127, 29] on font "Subdomínio UserGuiding" at bounding box center [110, 30] width 43 height 4
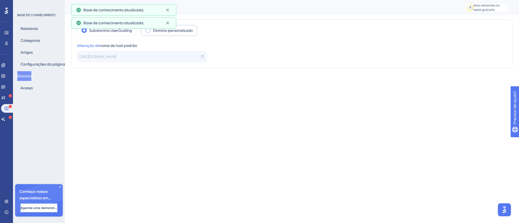
click at [189, 30] on font "Domínio personalizado" at bounding box center [173, 30] width 40 height 4
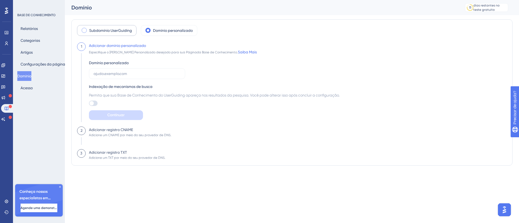
click at [109, 31] on font "Subdomínio UserGuiding" at bounding box center [110, 30] width 43 height 4
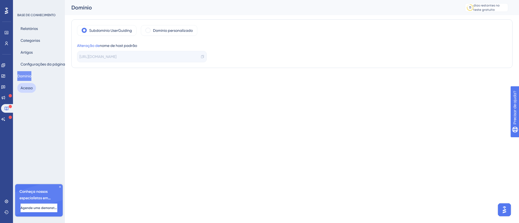
click at [25, 88] on font "Acesso" at bounding box center [27, 88] width 12 height 4
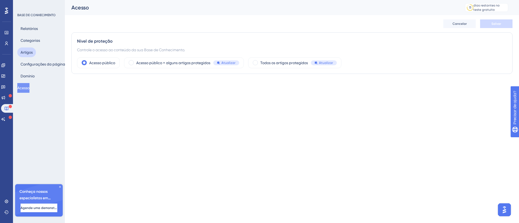
click at [29, 51] on font "Artigos" at bounding box center [27, 52] width 12 height 4
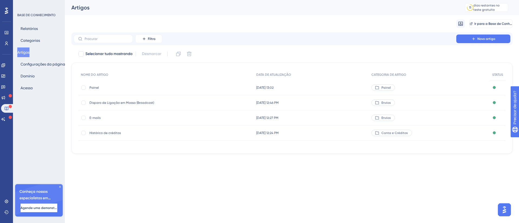
click at [210, 0] on html "Desempenho Usuários Noivado Widgets Opinião Atualizações de produtos Base de co…" at bounding box center [259, 0] width 519 height 0
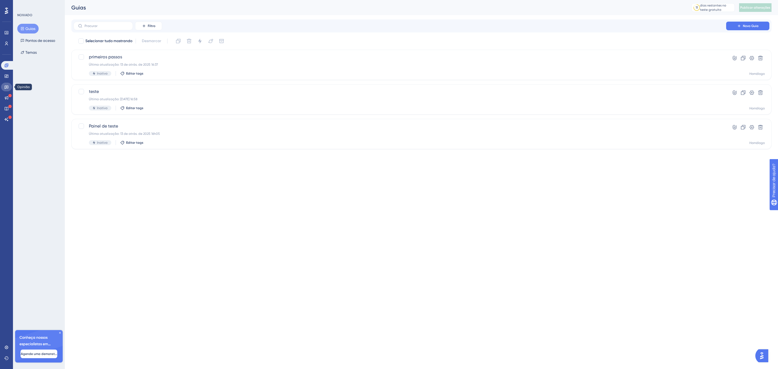
click at [7, 84] on link at bounding box center [6, 87] width 11 height 9
click at [82, 92] on div at bounding box center [81, 91] width 5 height 5
click at [83, 92] on div at bounding box center [81, 91] width 5 height 5
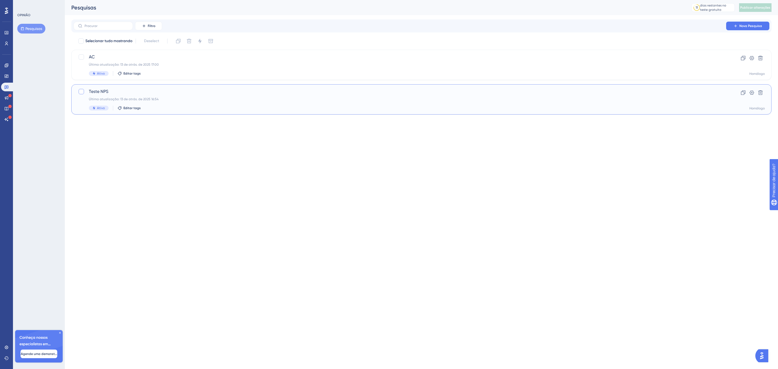
click at [83, 92] on div at bounding box center [81, 91] width 5 height 5
click at [82, 89] on icon at bounding box center [81, 91] width 3 height 4
checkbox input "false"
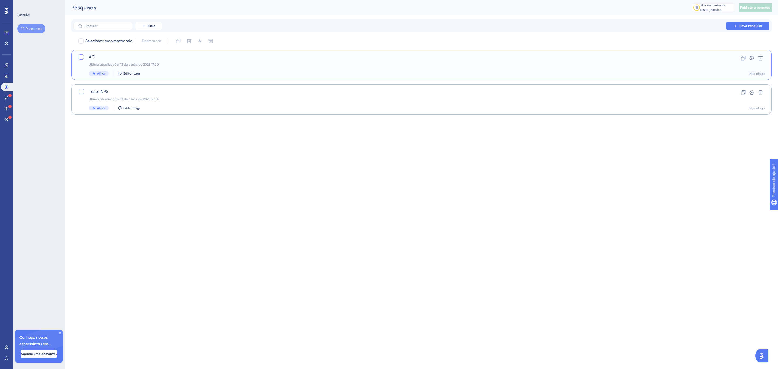
click at [83, 55] on div at bounding box center [81, 56] width 5 height 5
checkbox input "true"
click at [204, 38] on button at bounding box center [200, 41] width 9 height 9
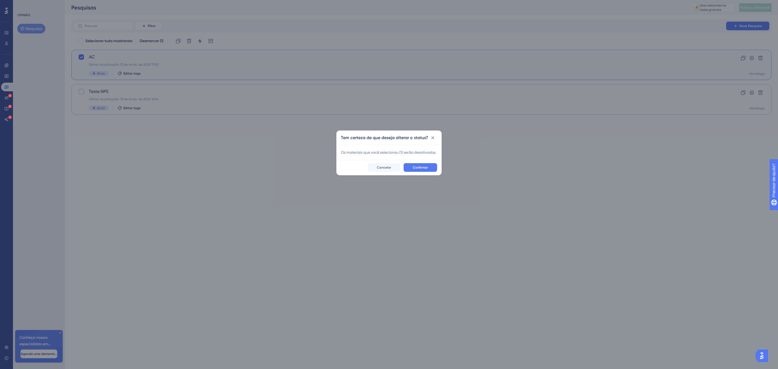
click at [212, 140] on div "Tem certeza de que deseja alterar o status? Os materiais que você selecionou ( …" at bounding box center [389, 184] width 778 height 369
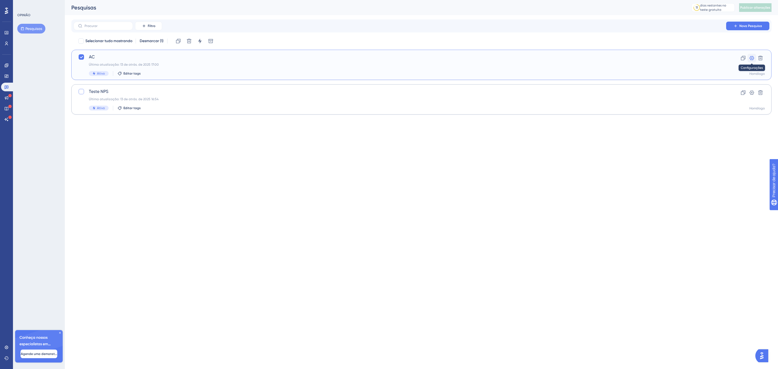
click at [751, 55] on icon at bounding box center [751, 57] width 5 height 5
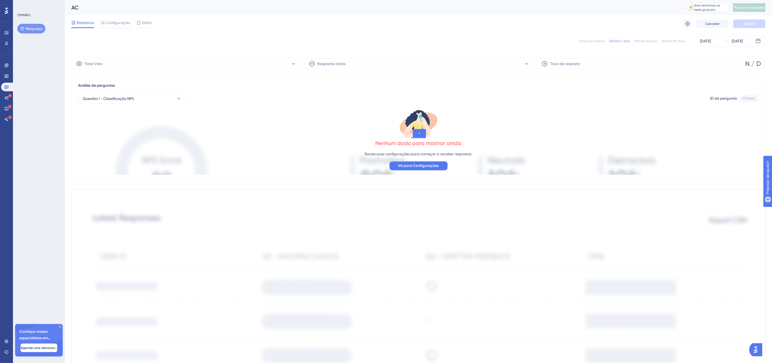
click at [403, 166] on font "Vá para Configurações" at bounding box center [418, 165] width 41 height 5
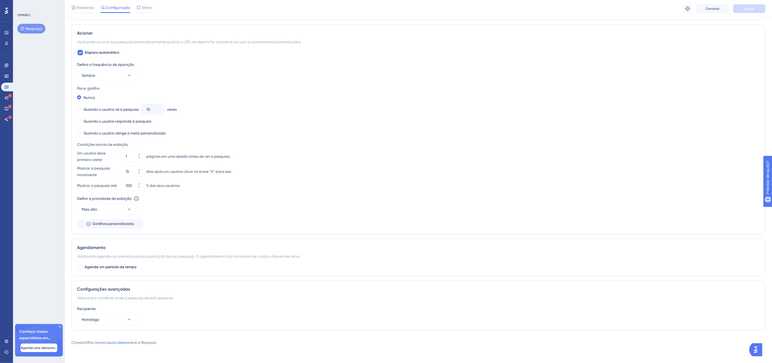
scroll to position [211, 0]
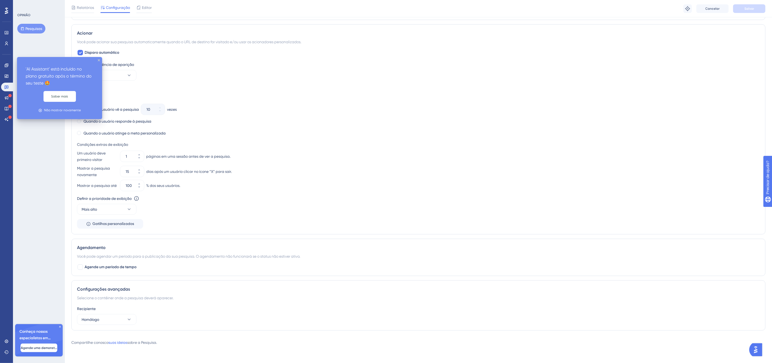
click at [11, 119] on div at bounding box center [9, 117] width 3 height 5
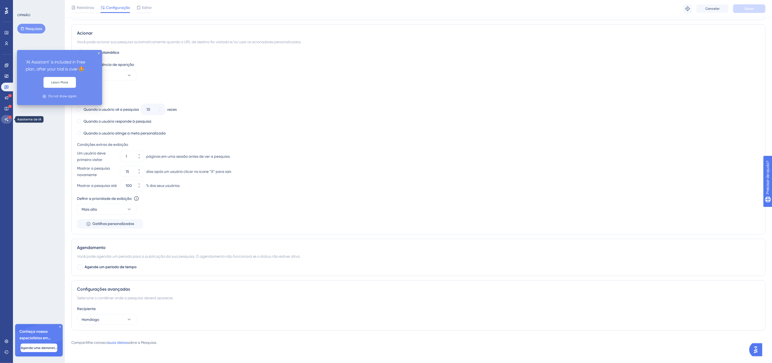
click at [7, 118] on icon at bounding box center [6, 119] width 4 height 4
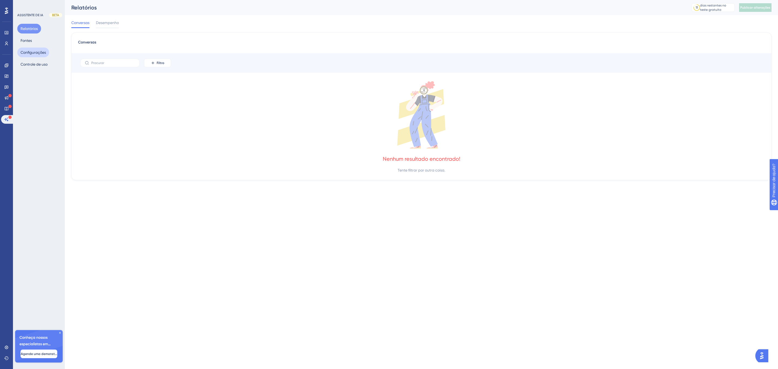
click at [37, 51] on font "Configurações" at bounding box center [33, 52] width 25 height 4
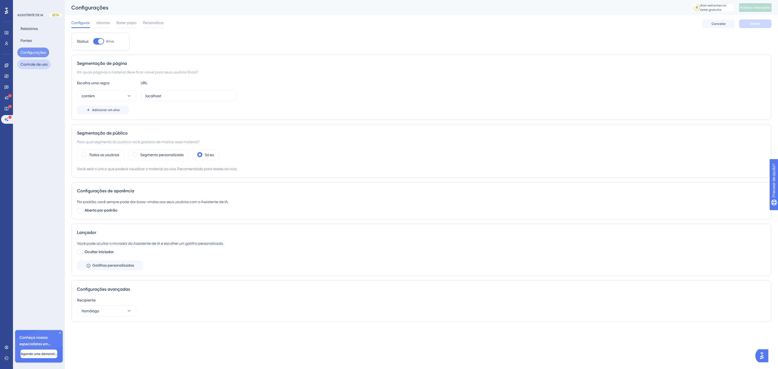
click at [31, 63] on font "Controle de uso" at bounding box center [34, 64] width 27 height 4
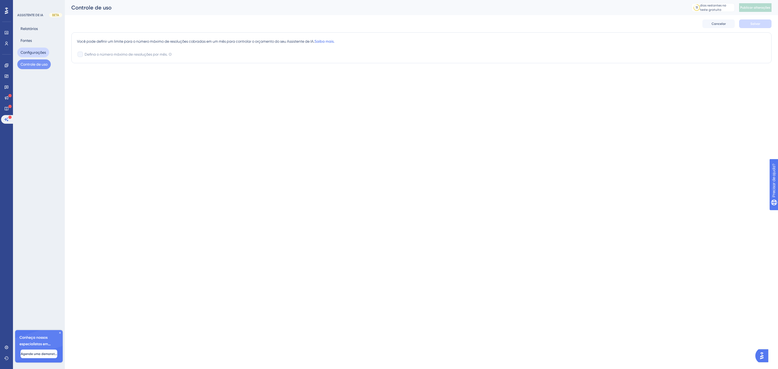
click at [36, 50] on font "Configurações" at bounding box center [33, 52] width 25 height 4
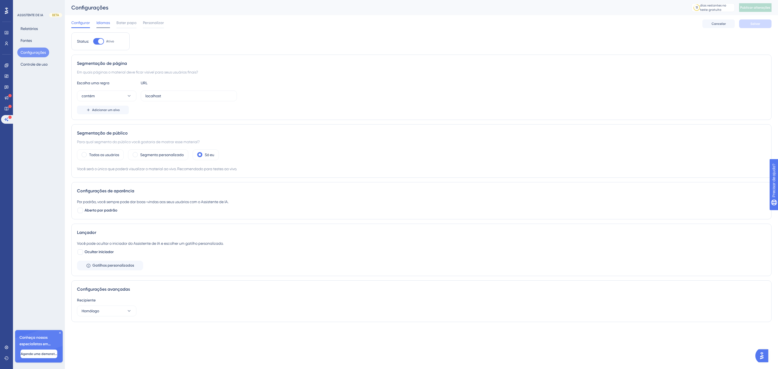
click at [109, 21] on font "Idiomas" at bounding box center [103, 23] width 14 height 4
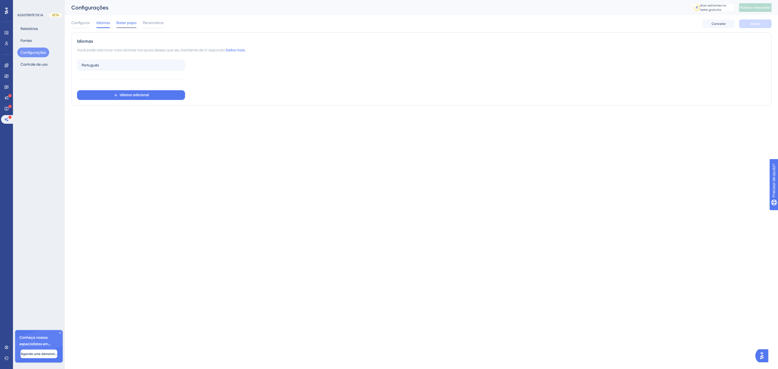
click at [123, 25] on span "Bater papo" at bounding box center [126, 22] width 20 height 6
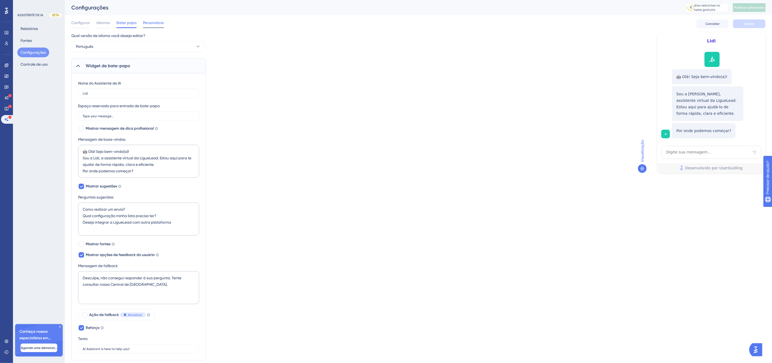
click at [146, 19] on span "Personalizar" at bounding box center [153, 22] width 21 height 6
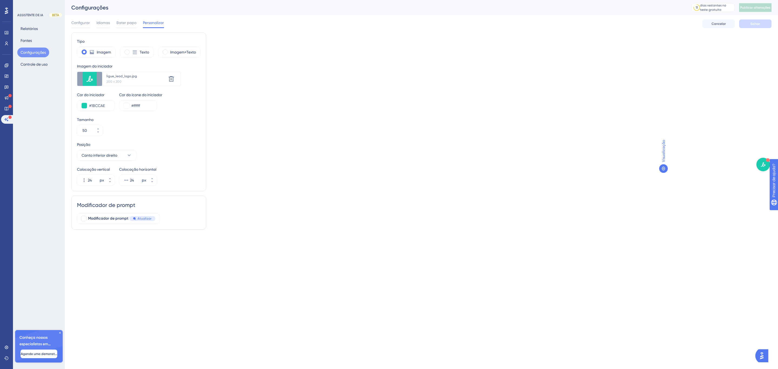
click at [765, 164] on img "Abra o iniciador do Assistente de IA" at bounding box center [763, 164] width 10 height 10
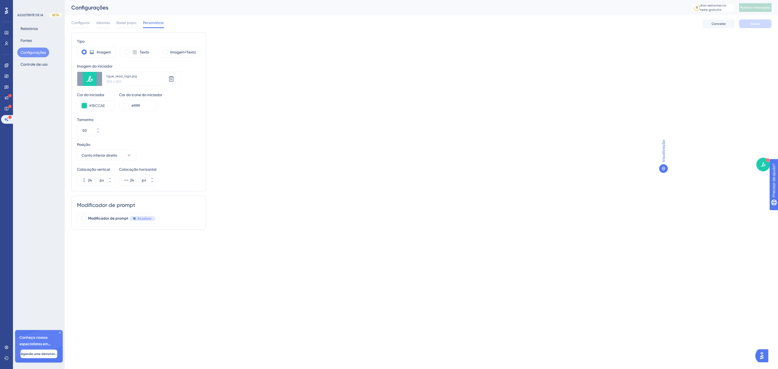
click at [765, 164] on img "Abra o iniciador do Assistente de IA" at bounding box center [763, 164] width 10 height 10
click at [88, 21] on font "Configurar" at bounding box center [80, 23] width 19 height 4
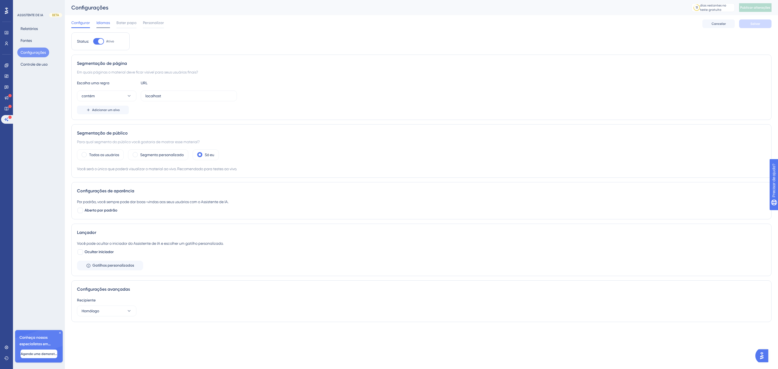
click at [103, 26] on div "Idiomas" at bounding box center [103, 23] width 14 height 9
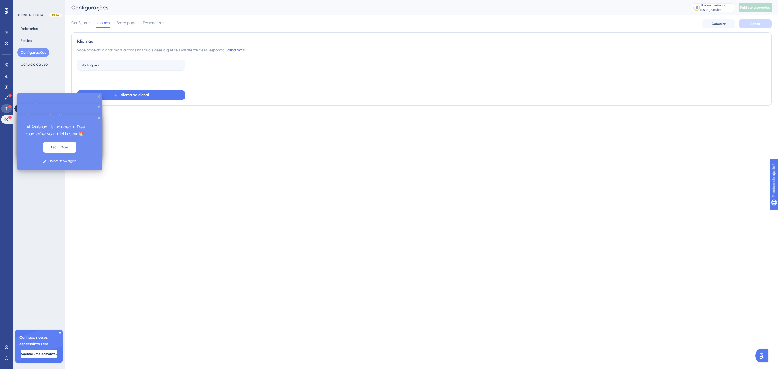
click at [6, 105] on link at bounding box center [6, 108] width 11 height 9
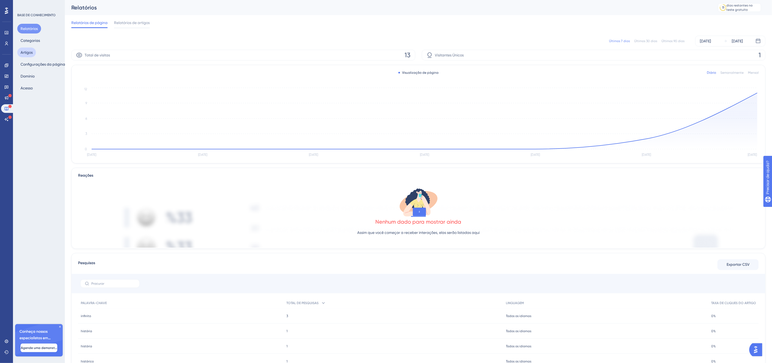
click at [25, 51] on font "Artigos" at bounding box center [27, 52] width 12 height 4
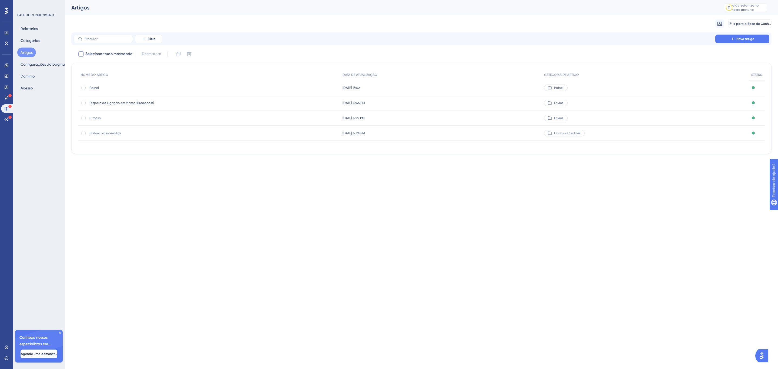
click at [120, 55] on font "Selecionar tudo mostrando" at bounding box center [108, 54] width 47 height 5
checkbox input "true"
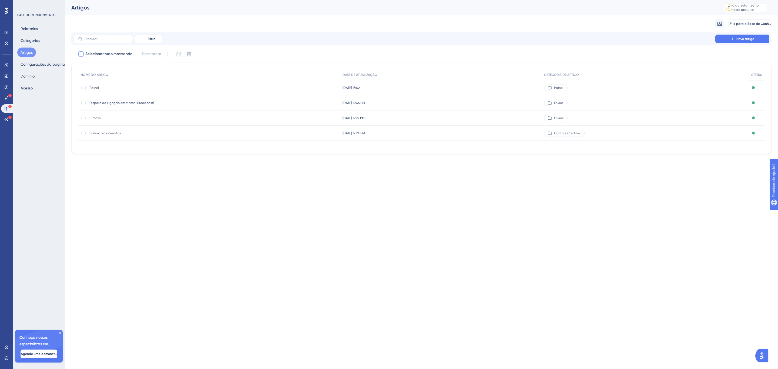
checkbox input "true"
click at [120, 55] on font "Selecionar tudo mostrando" at bounding box center [108, 54] width 47 height 5
checkbox input "false"
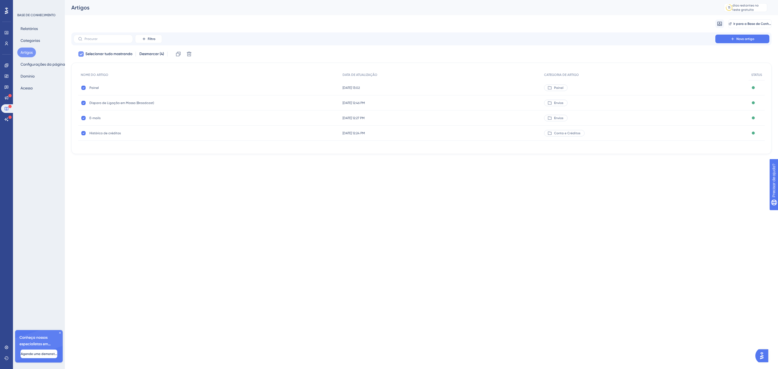
checkbox input "false"
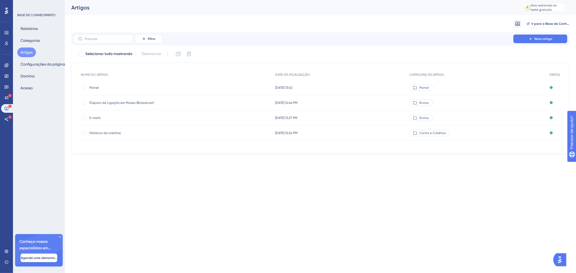
click at [144, 0] on html "Desempenho Usuários Noivado Widgets Opinião Atualizações de produtos Base de co…" at bounding box center [288, 0] width 576 height 0
click at [249, 0] on html "Desempenho Usuários Noivado Widgets Opinião Atualizações de produtos Base de co…" at bounding box center [288, 0] width 576 height 0
drag, startPoint x: 256, startPoint y: 209, endPoint x: 229, endPoint y: 203, distance: 27.0
click at [229, 0] on html "Desempenho Usuários Noivado Widgets Opinião Atualizações de produtos Base de co…" at bounding box center [288, 0] width 576 height 0
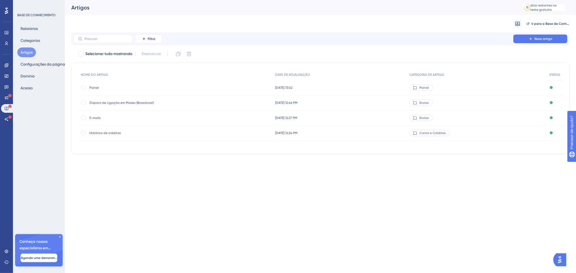
click at [433, 0] on html "Desempenho Usuários Noivado Widgets Opinião Atualizações de produtos Base de co…" at bounding box center [288, 0] width 576 height 0
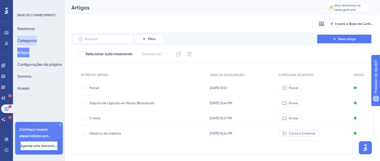
click at [30, 41] on font "Categorias" at bounding box center [26, 40] width 19 height 4
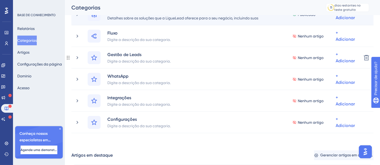
scroll to position [120, 0]
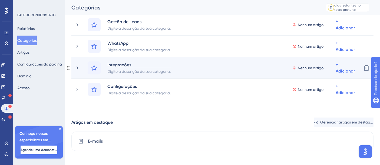
click at [125, 66] on font "Integrações" at bounding box center [119, 64] width 24 height 5
click at [180, 68] on div "Integrações Digite a descrição da sua categoria. Nenhum artigo + Adicionar" at bounding box center [222, 68] width 269 height 13
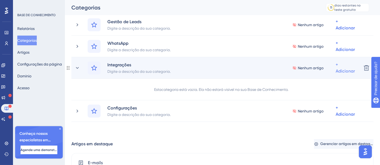
click at [325, 95] on font "Adicionar artigos" at bounding box center [319, 96] width 30 height 4
